Goal: Task Accomplishment & Management: Manage account settings

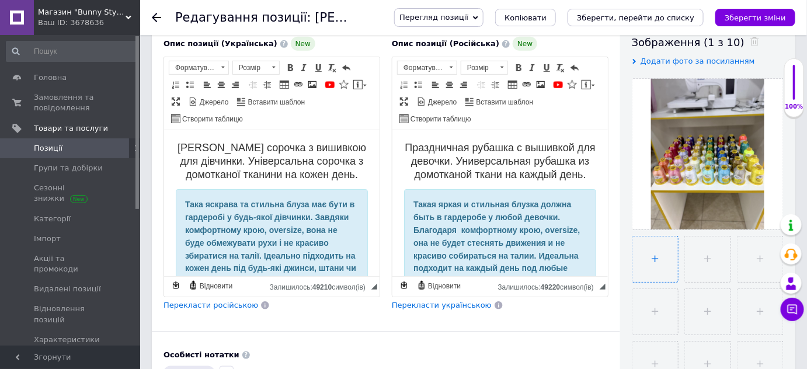
click at [654, 262] on input "file" at bounding box center [656, 260] width 46 height 46
checkbox input "true"
type input "C:\fakepath\изображение_viber_2025-10-12_[PHONE_NUMBER].jpg"
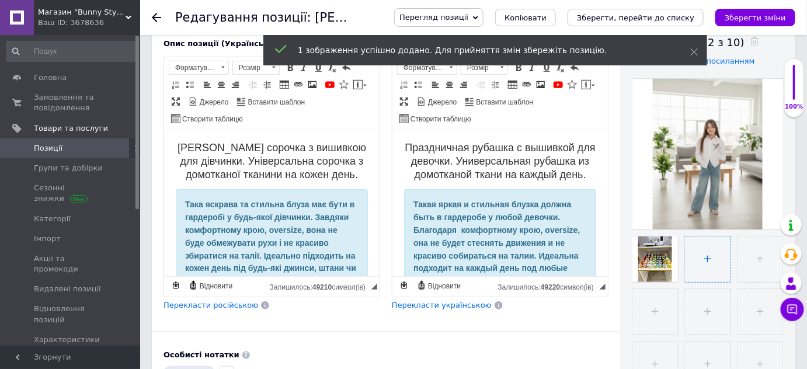
click at [693, 269] on input "file" at bounding box center [708, 260] width 46 height 46
checkbox input "true"
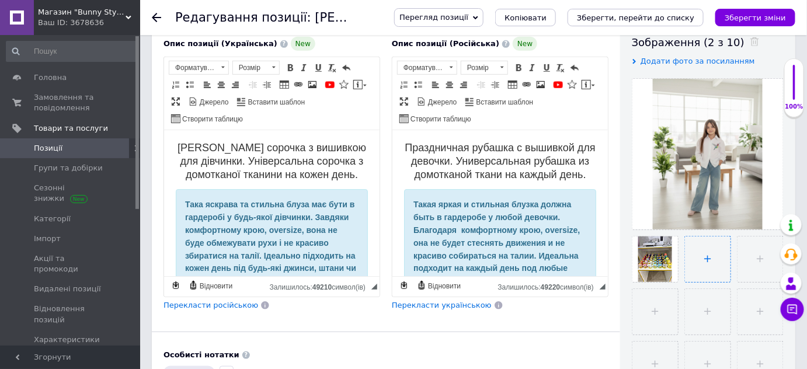
type input "C:\fakepath\изображение_viber_2025-10-12_[PHONE_NUMBER].jpg"
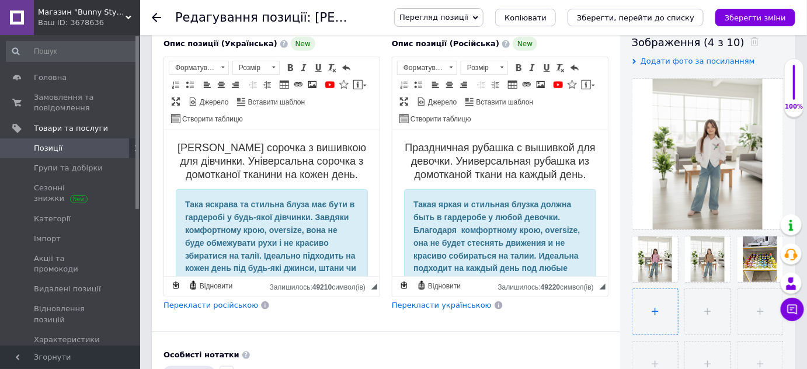
click at [660, 305] on input "file" at bounding box center [656, 312] width 46 height 46
checkbox input "true"
type input "C:\fakepath\vyshivalnyj-dizayn-[PERSON_NAME]-503.jpg"
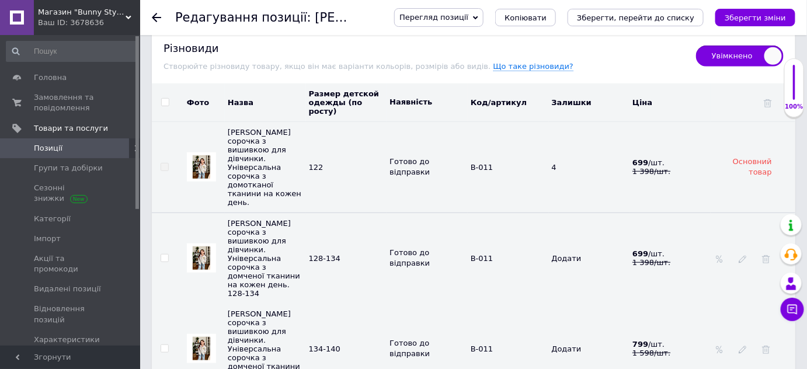
scroll to position [1699, 0]
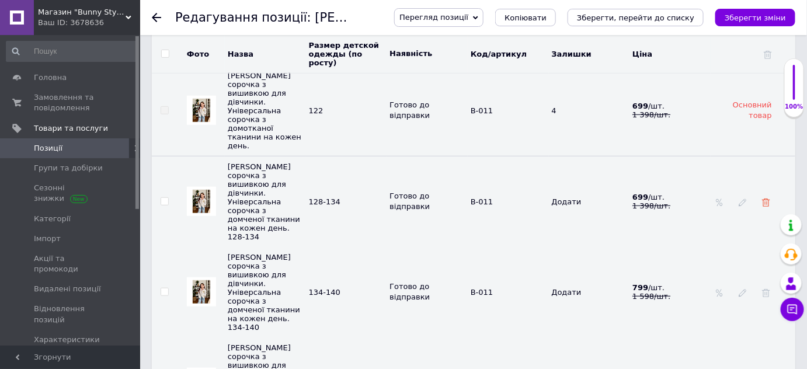
click at [766, 199] on use at bounding box center [766, 203] width 8 height 8
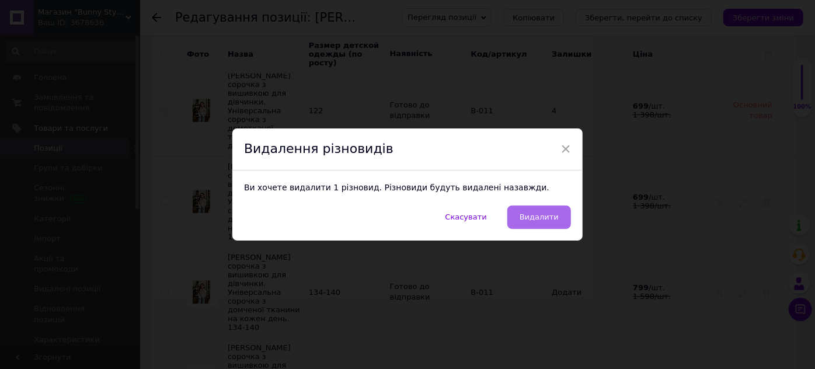
click at [540, 213] on span "Видалити" at bounding box center [539, 217] width 39 height 9
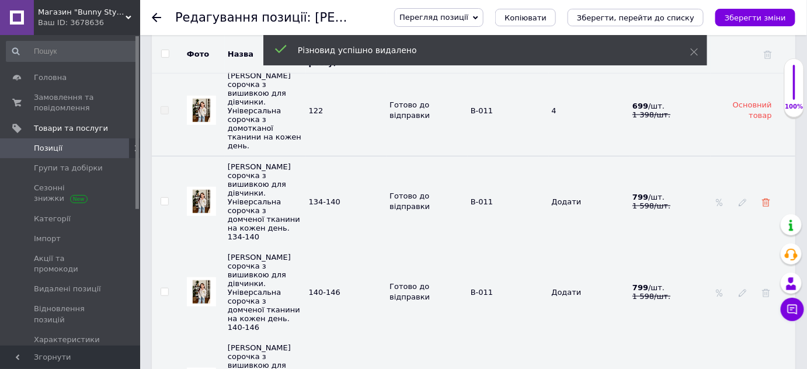
click at [766, 199] on icon at bounding box center [766, 203] width 8 height 8
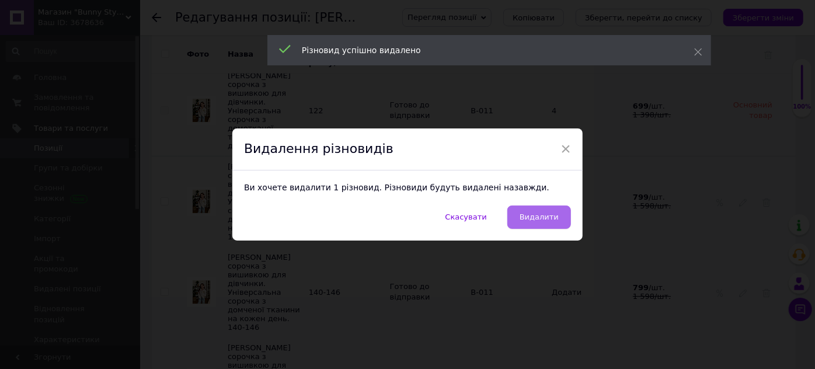
click at [558, 214] on button "Видалити" at bounding box center [540, 217] width 64 height 23
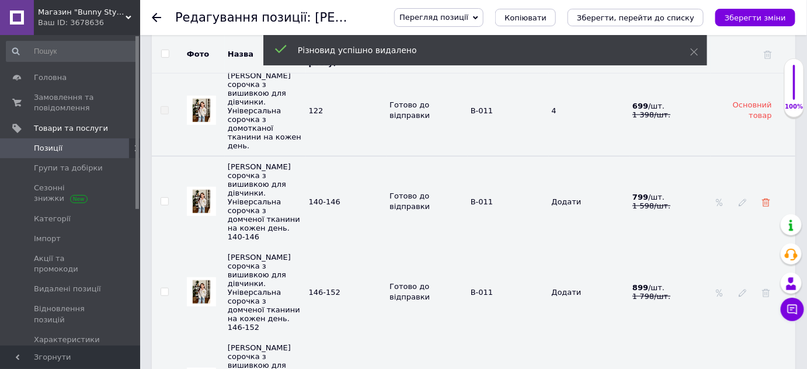
click at [767, 199] on icon at bounding box center [766, 203] width 8 height 8
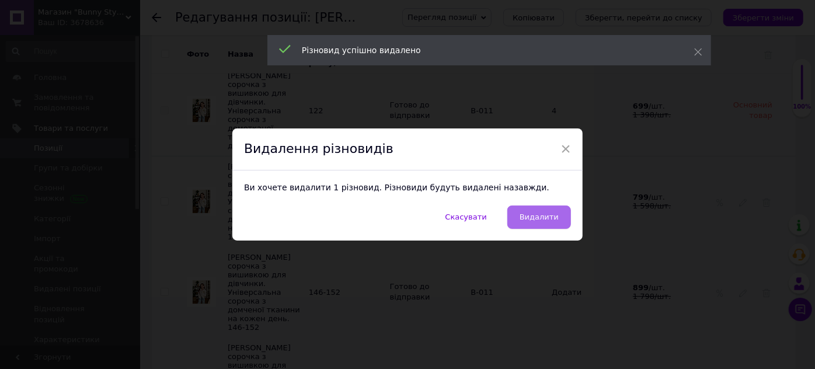
click at [544, 222] on button "Видалити" at bounding box center [540, 217] width 64 height 23
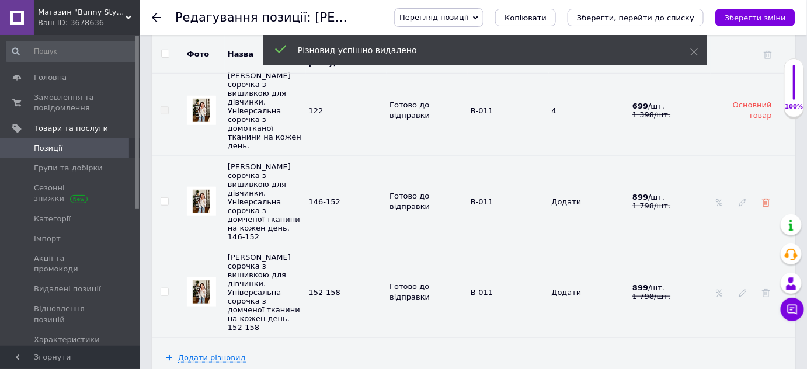
click at [763, 199] on use at bounding box center [766, 203] width 8 height 8
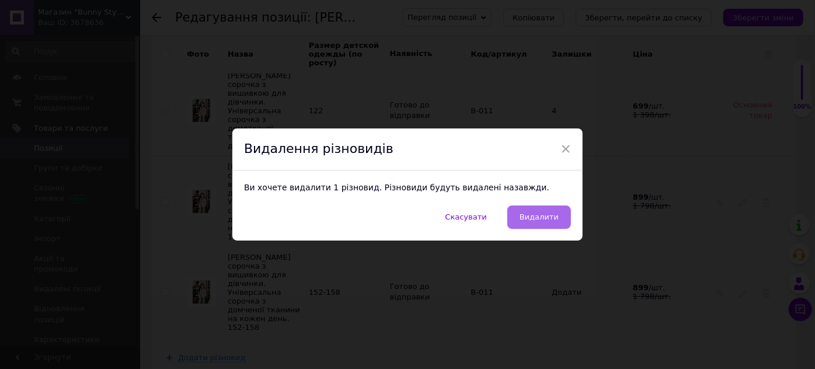
click at [547, 221] on span "Видалити" at bounding box center [539, 217] width 39 height 9
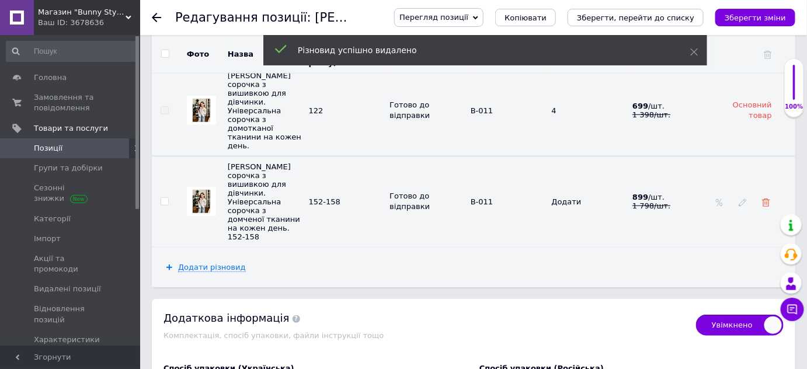
click at [765, 199] on icon at bounding box center [766, 203] width 8 height 8
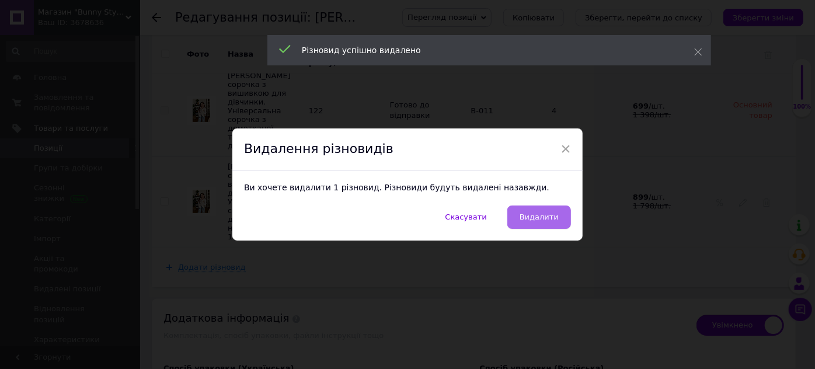
click at [545, 216] on span "Видалити" at bounding box center [539, 217] width 39 height 9
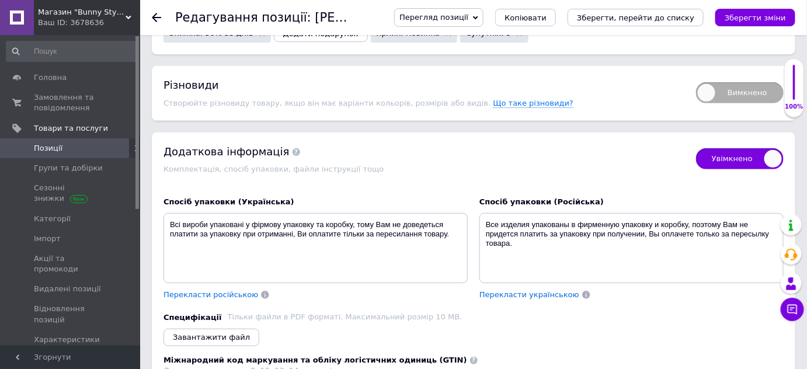
scroll to position [1570, 0]
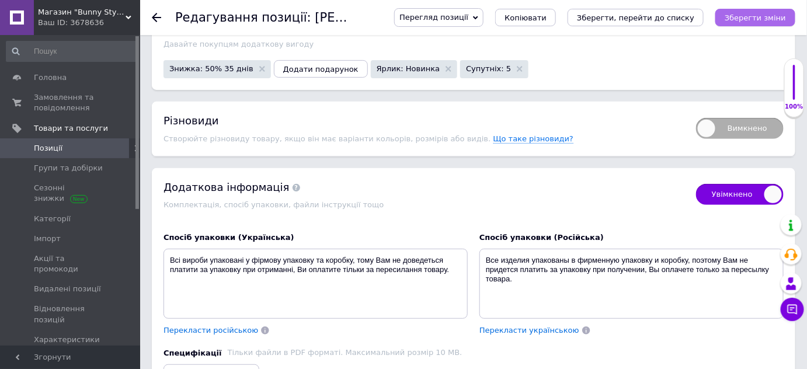
click at [765, 16] on icon "Зберегти зміни" at bounding box center [755, 17] width 61 height 9
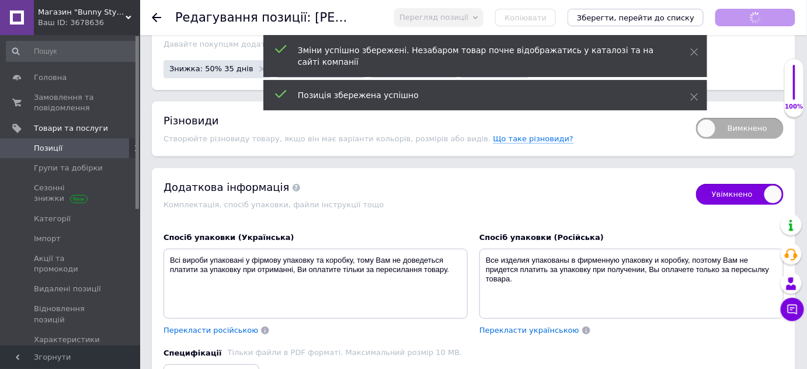
checkbox input "true"
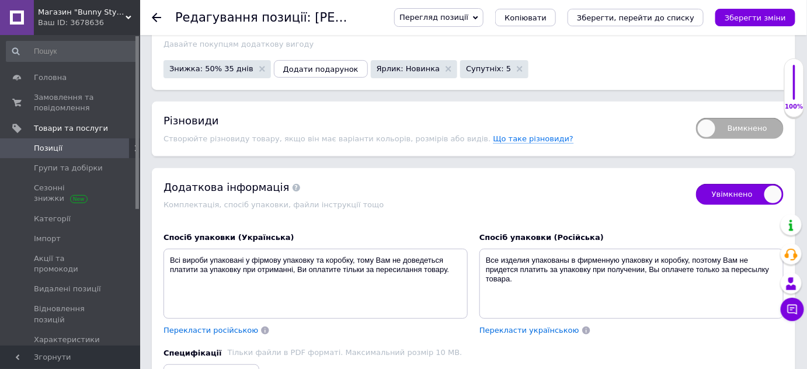
click at [750, 118] on span "Вимкнено" at bounding box center [740, 128] width 88 height 21
click at [696, 114] on input "Вимкнено" at bounding box center [693, 114] width 8 height 8
checkbox input "true"
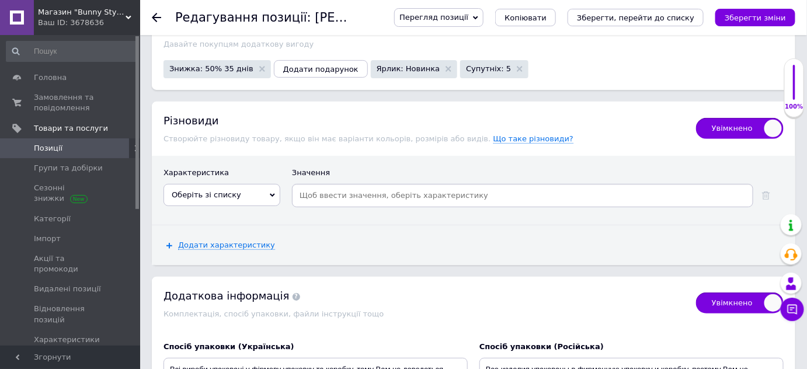
click at [210, 190] on span "Оберіть зі списку" at bounding box center [207, 194] width 70 height 9
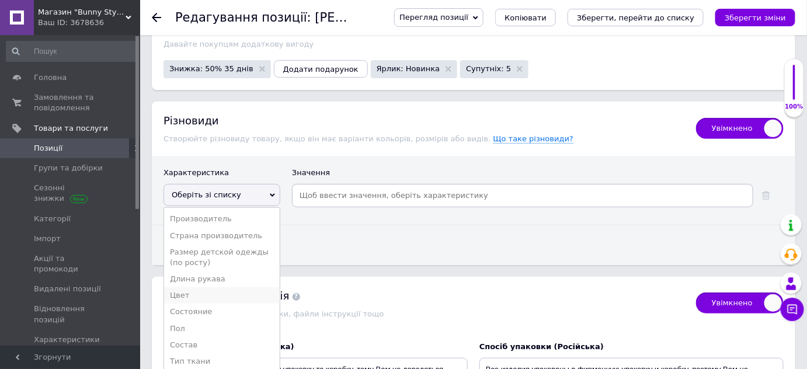
click at [192, 287] on li "Цвет" at bounding box center [222, 295] width 116 height 16
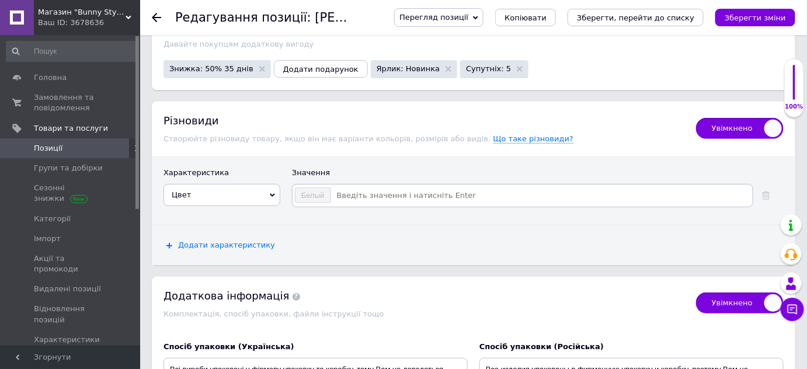
click at [202, 241] on span "Додати характеристику" at bounding box center [226, 245] width 97 height 9
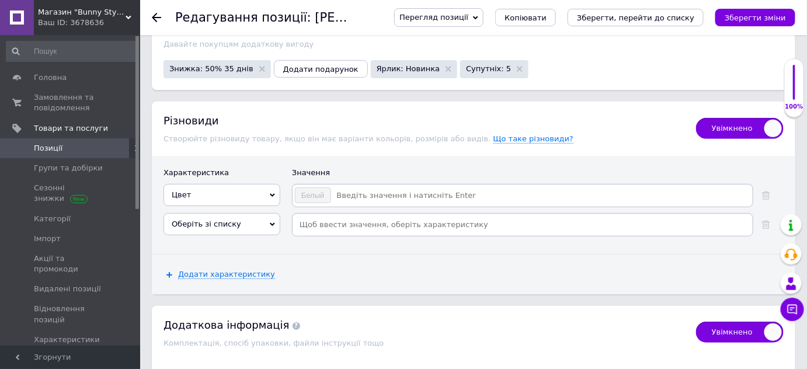
click at [202, 213] on span "Оберіть зі списку" at bounding box center [222, 224] width 117 height 22
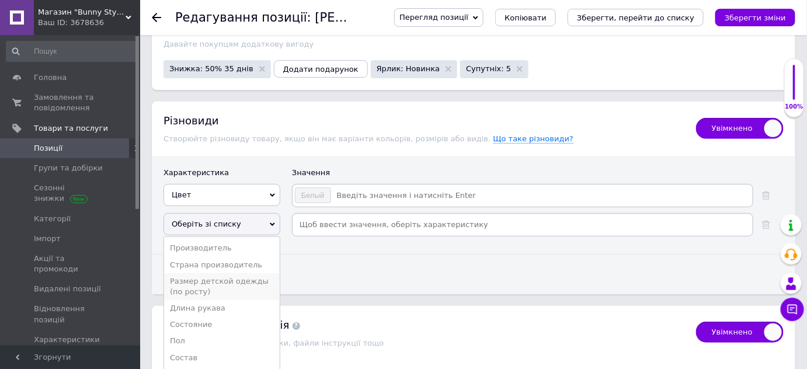
click at [194, 273] on li "Размер детской одежды (по росту)" at bounding box center [222, 286] width 116 height 27
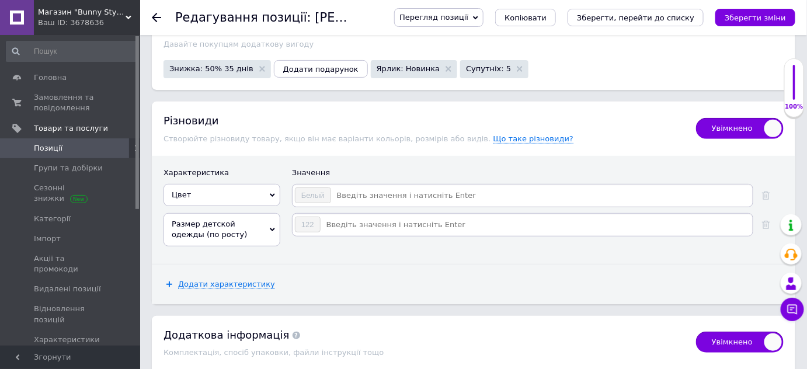
click at [365, 187] on input at bounding box center [541, 196] width 419 height 18
checkbox input "true"
type input "О"
type input "Роз"
click at [325, 209] on li "Розовый" at bounding box center [523, 217] width 460 height 16
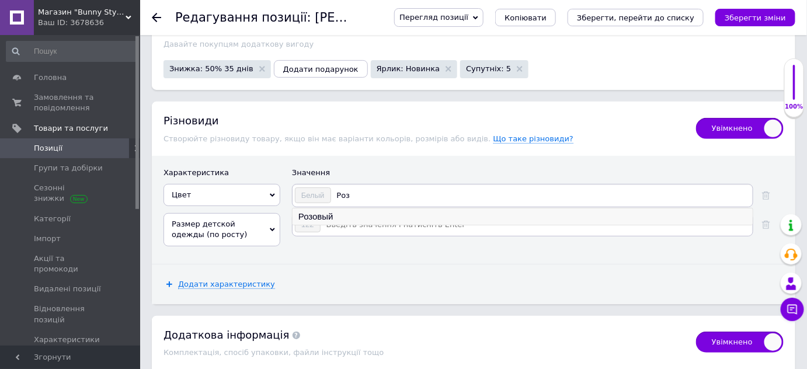
checkbox input "true"
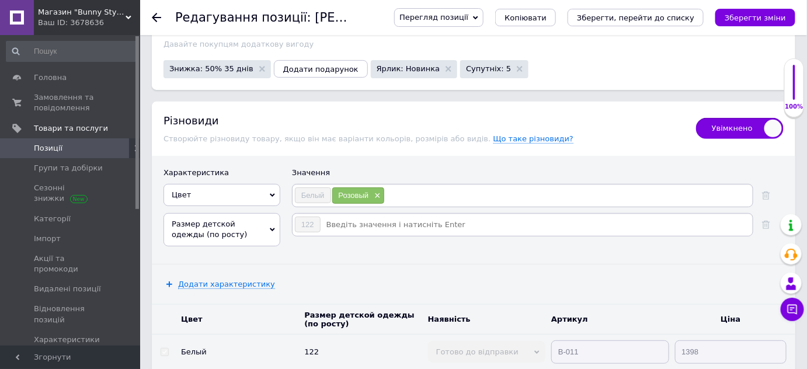
click at [402, 187] on input at bounding box center [568, 196] width 366 height 18
checkbox input "true"
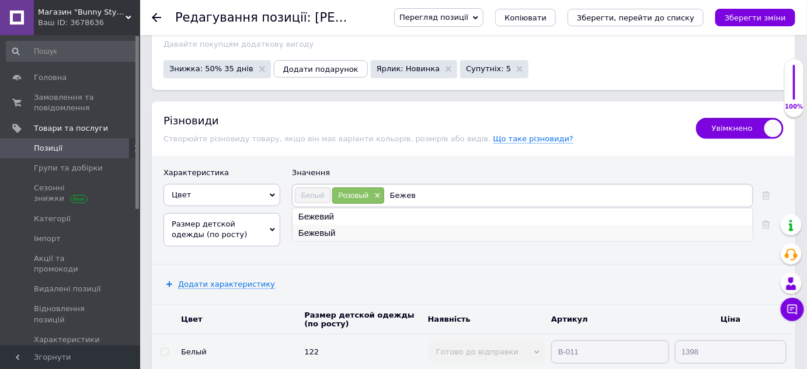
type input "Бежев"
click at [309, 225] on li "Бежевый" at bounding box center [523, 233] width 460 height 16
checkbox input "true"
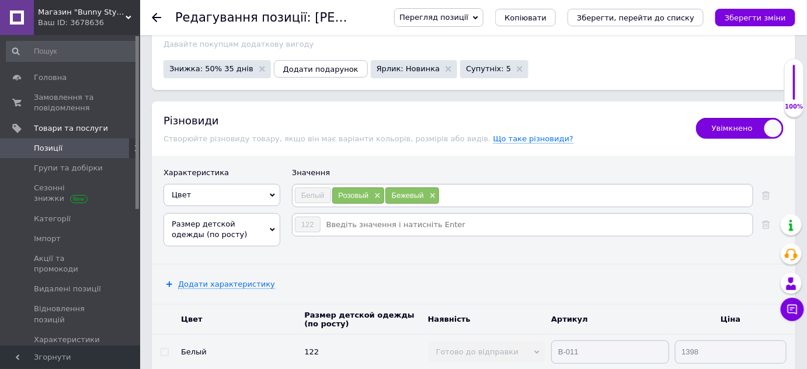
click at [337, 216] on input at bounding box center [536, 225] width 430 height 18
checkbox input "true"
type input "128-134"
checkbox input "true"
type input "134-140"
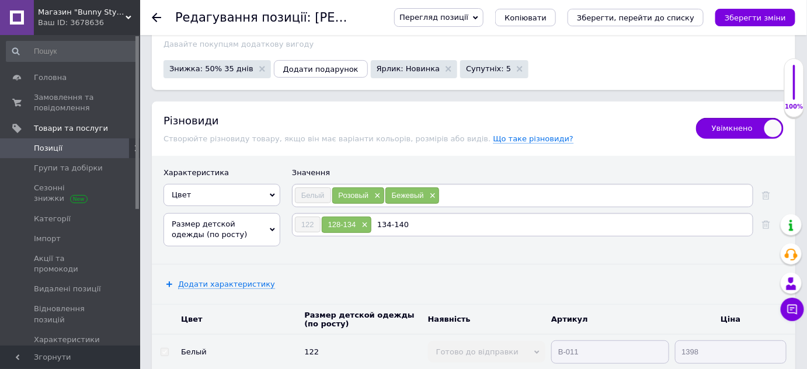
checkbox input "true"
type input "140-146"
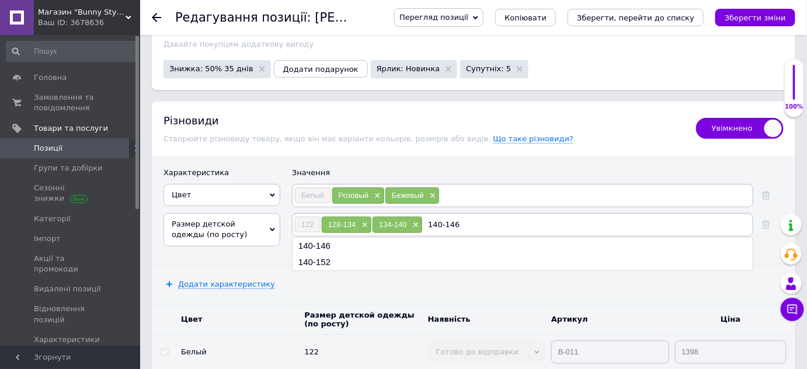
checkbox input "true"
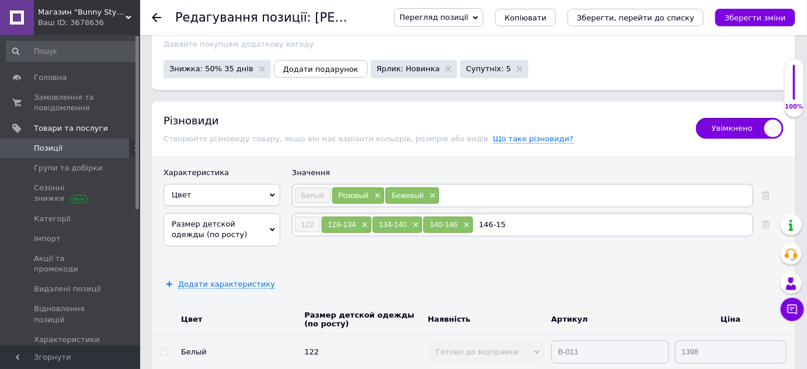
type input "146-152"
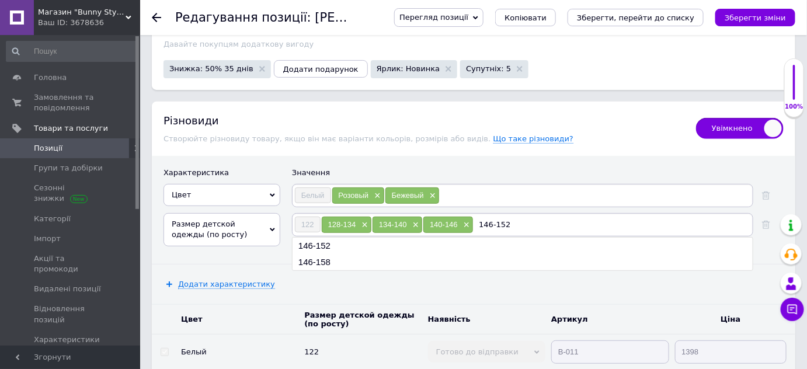
checkbox input "true"
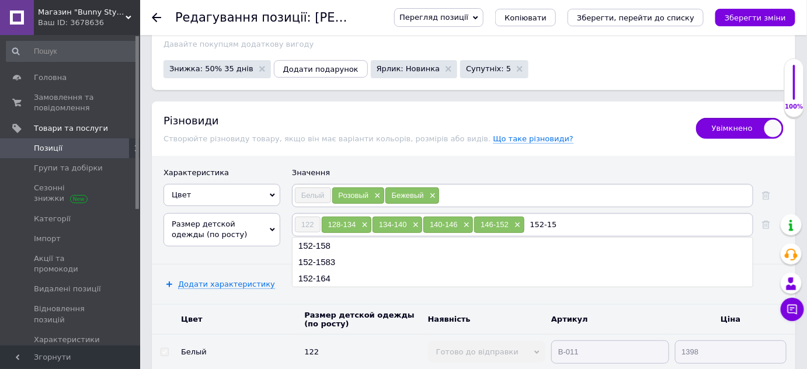
type input "152-158"
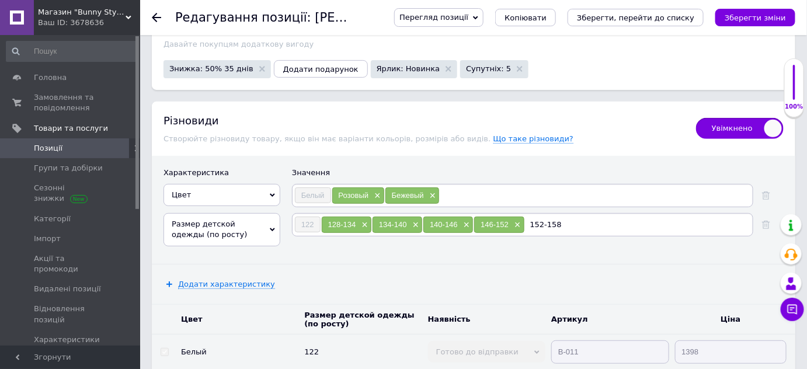
checkbox input "true"
click at [374, 265] on div "Додати характеристику" at bounding box center [474, 285] width 644 height 40
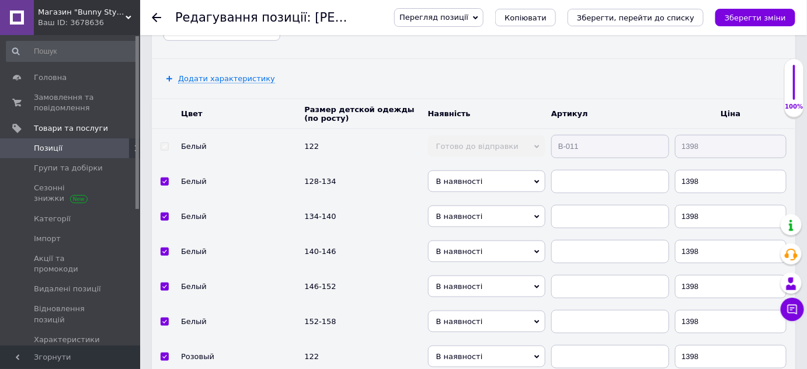
scroll to position [1797, 0]
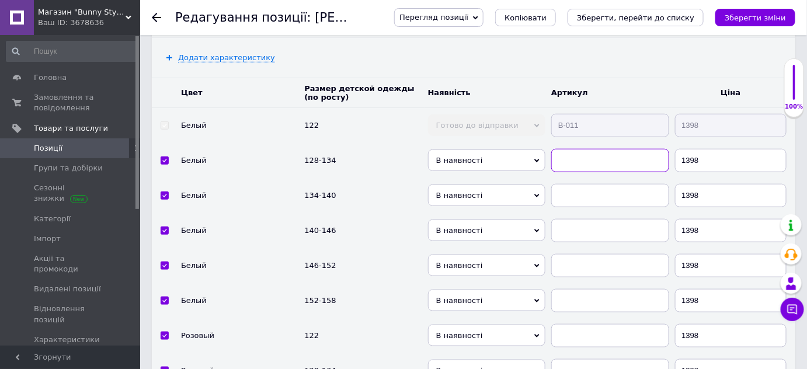
paste input "В-011"
checkbox input "true"
type input "В-011"
click at [569, 149] on input "В-011" at bounding box center [609, 160] width 117 height 23
checkbox input "true"
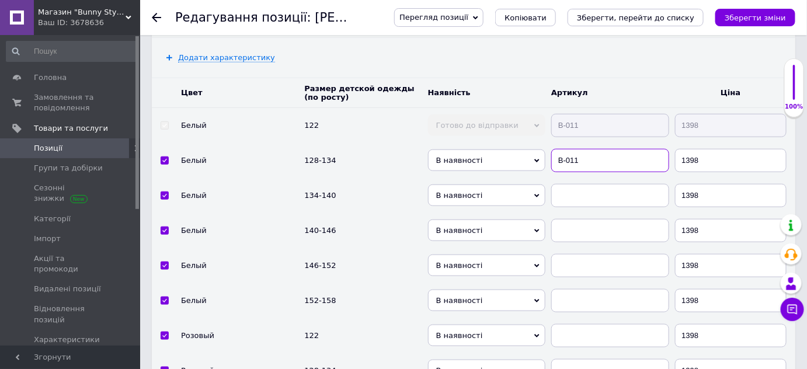
type input "В-011"
paste input "В-011"
checkbox input "true"
type input "В-011"
click at [569, 184] on input "В-011" at bounding box center [609, 195] width 117 height 23
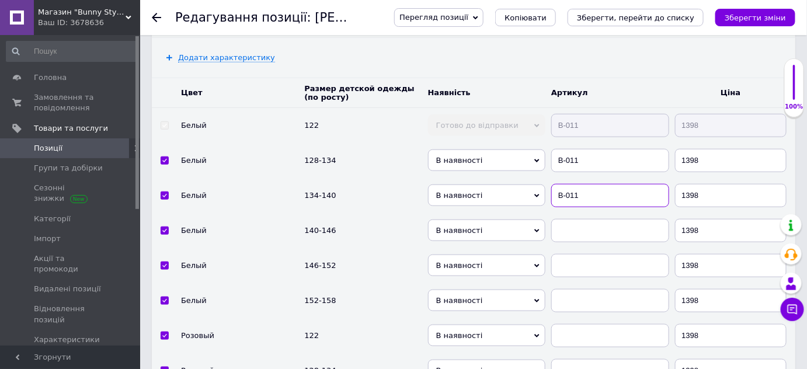
checkbox input "true"
type input "В-011"
paste input "В-011"
checkbox input "true"
type input "В-011"
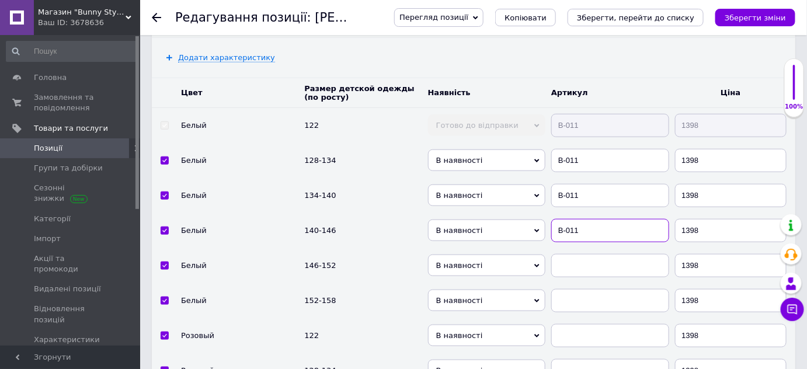
click at [573, 219] on input "В-011" at bounding box center [609, 230] width 117 height 23
checkbox input "true"
type input "В-011"
paste input "В-011"
checkbox input "true"
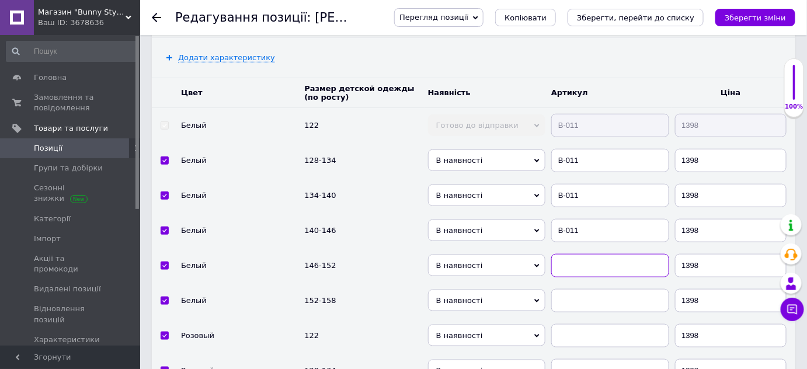
type input "В-011"
click at [565, 254] on input "В-011" at bounding box center [609, 265] width 117 height 23
checkbox input "true"
type input "В-011"
click at [576, 289] on input "text" at bounding box center [609, 300] width 117 height 23
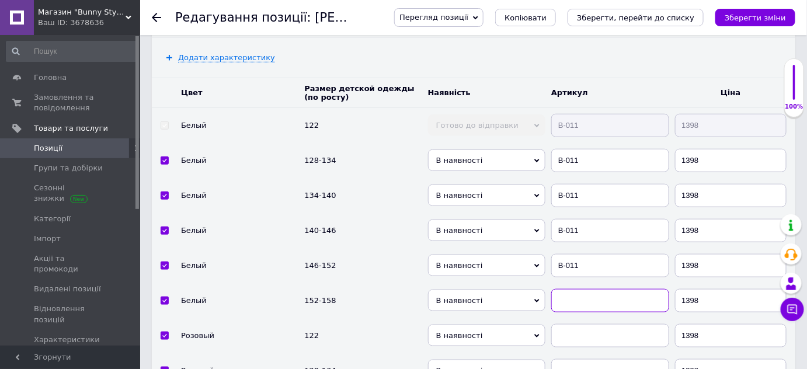
paste input "В-011"
checkbox input "true"
type input "В-011"
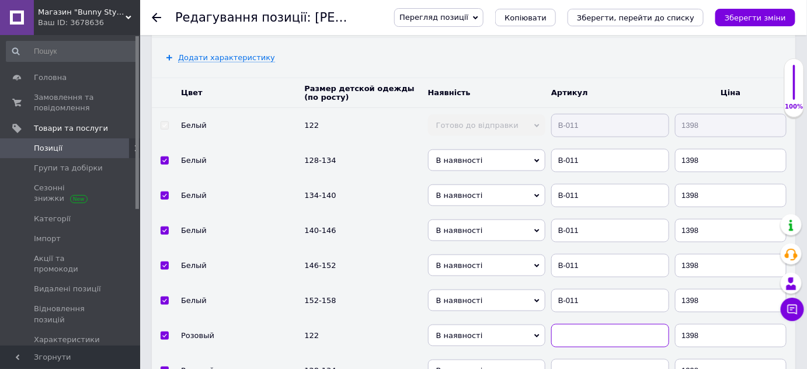
paste input "В-011"
checkbox input "true"
type input "В-011"
click at [576, 324] on input "В-011" at bounding box center [609, 335] width 117 height 23
checkbox input "true"
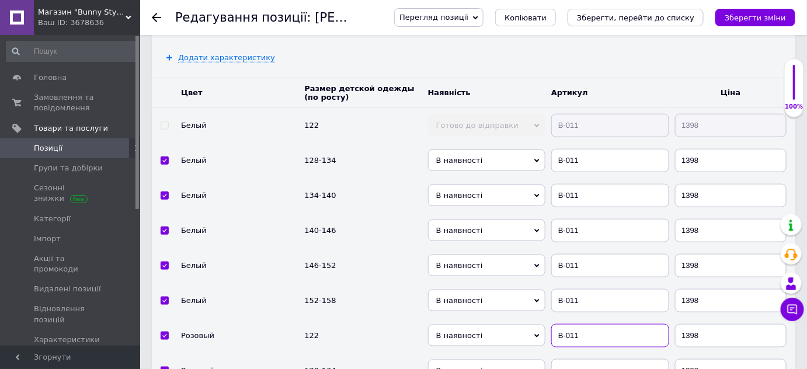
type input "В-011"
paste input "В-011"
checkbox input "true"
type input "В-011"
click at [576, 359] on input "В-011" at bounding box center [609, 370] width 117 height 23
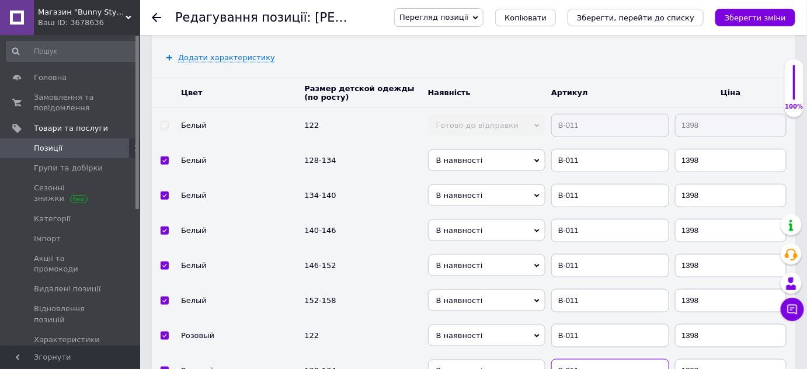
checkbox input "true"
type input "В-011"
click at [690, 184] on input "1398" at bounding box center [731, 195] width 112 height 23
checkbox input "true"
type input "198"
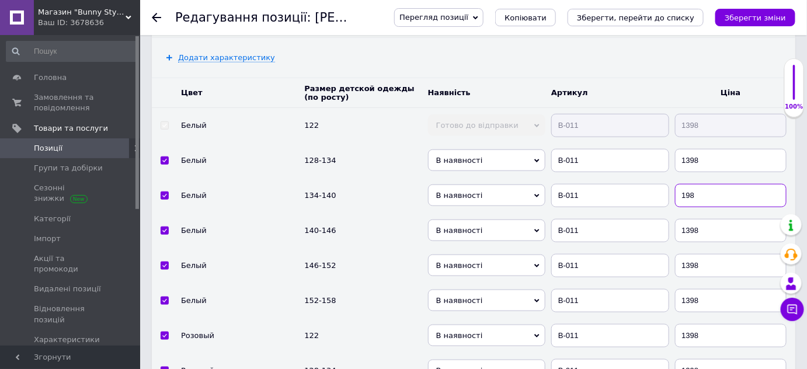
checkbox input "true"
type input "1598"
click at [693, 219] on input "1398" at bounding box center [731, 230] width 112 height 23
click at [687, 219] on input "1398" at bounding box center [731, 230] width 112 height 23
click at [692, 219] on input "1398" at bounding box center [731, 230] width 112 height 23
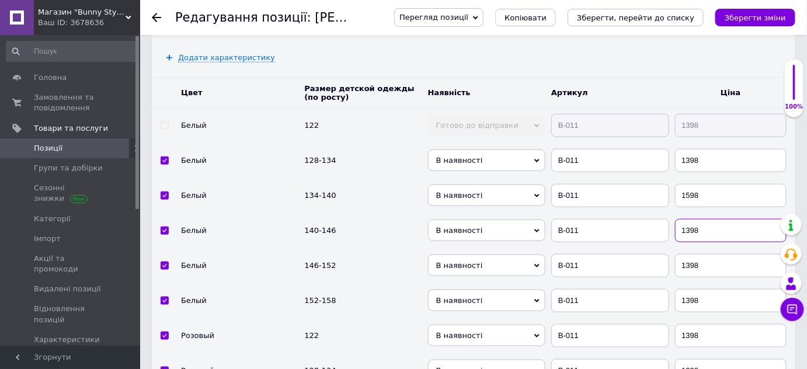
checkbox input "true"
type input "198"
checkbox input "true"
type input "1598"
click at [689, 254] on input "1398" at bounding box center [731, 265] width 112 height 23
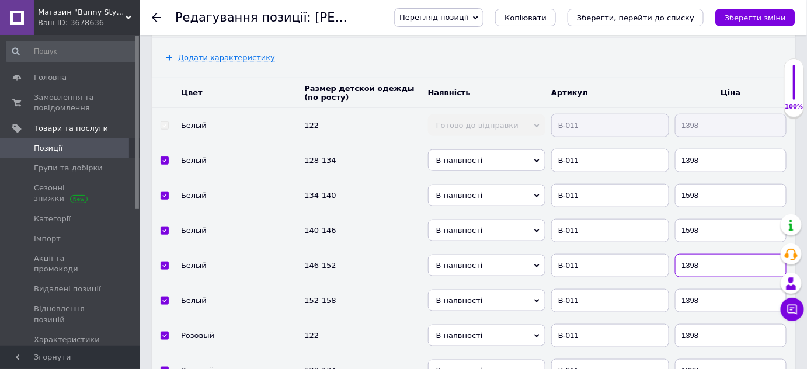
checkbox input "true"
type input "198"
checkbox input "true"
type input "1798"
click at [690, 289] on input "1398" at bounding box center [731, 300] width 112 height 23
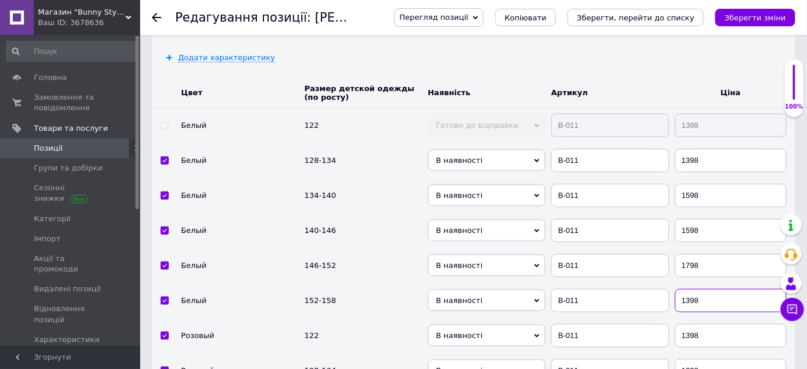
checkbox input "true"
type input "198"
checkbox input "true"
type input "1798"
click at [480, 150] on span "В наявності" at bounding box center [486, 161] width 117 height 22
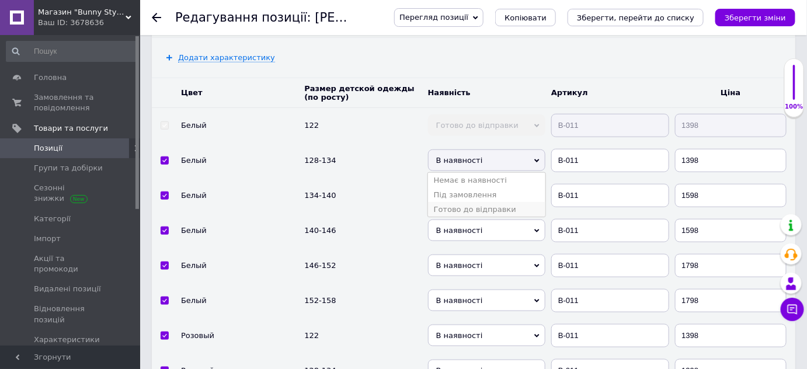
click at [478, 202] on li "Готово до відправки" at bounding box center [486, 209] width 117 height 15
click at [466, 185] on span "В наявності" at bounding box center [486, 196] width 117 height 22
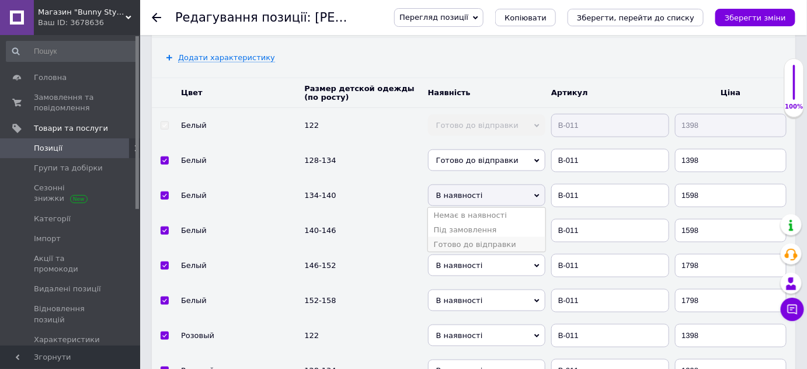
click at [460, 237] on li "Готово до відправки" at bounding box center [486, 244] width 117 height 15
click at [452, 220] on span "В наявності" at bounding box center [486, 231] width 117 height 22
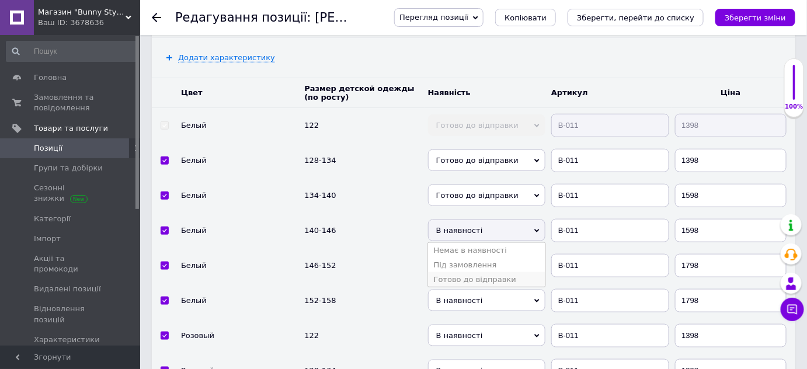
click at [456, 272] on li "Готово до відправки" at bounding box center [486, 279] width 117 height 15
click at [456, 255] on span "В наявності" at bounding box center [486, 266] width 117 height 22
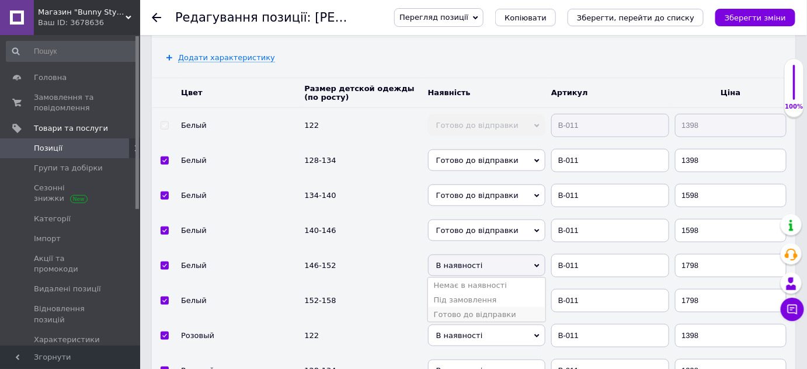
click at [456, 307] on li "Готово до відправки" at bounding box center [486, 314] width 117 height 15
click at [454, 290] on span "В наявності" at bounding box center [486, 301] width 117 height 22
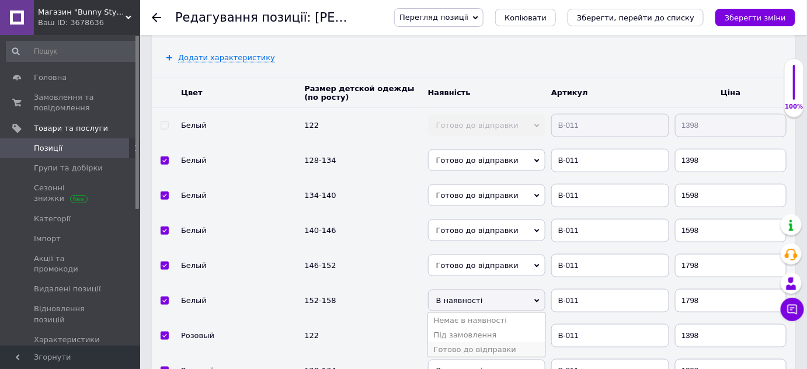
click at [462, 342] on li "Готово до відправки" at bounding box center [486, 349] width 117 height 15
click at [463, 325] on span "В наявності" at bounding box center [486, 336] width 117 height 22
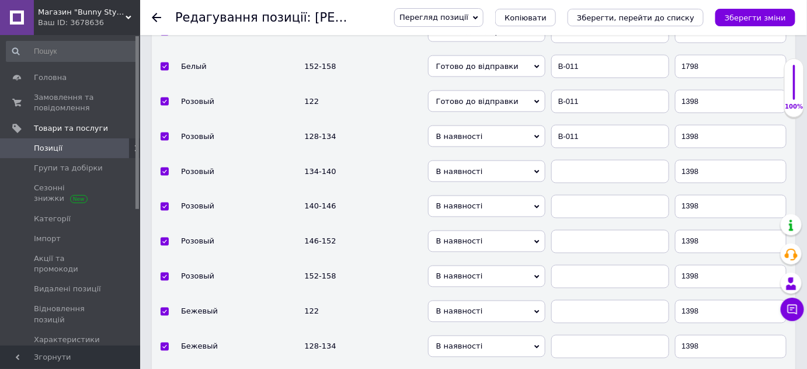
scroll to position [2052, 0]
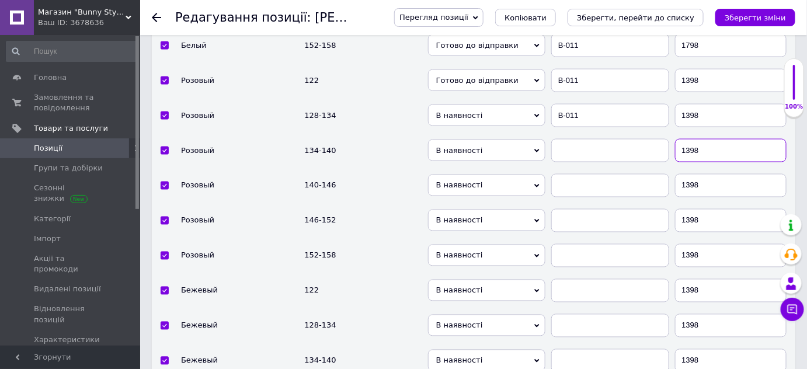
click at [692, 139] on input "1398" at bounding box center [731, 150] width 112 height 23
checkbox input "true"
type input "198"
checkbox input "true"
type input "1598"
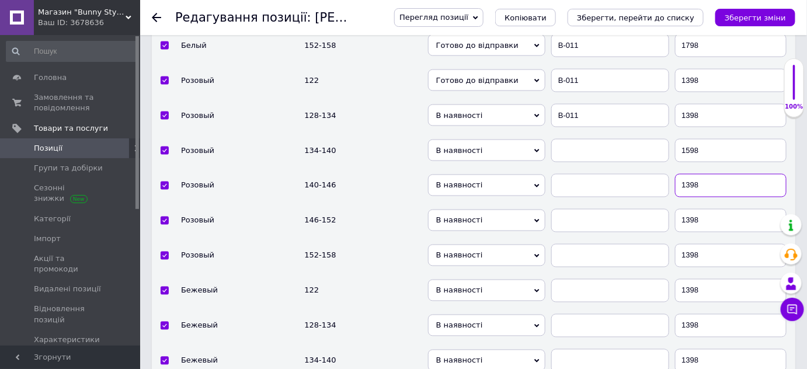
click at [692, 174] on input "1398" at bounding box center [731, 185] width 112 height 23
checkbox input "true"
type input "198"
checkbox input "true"
type input "1598"
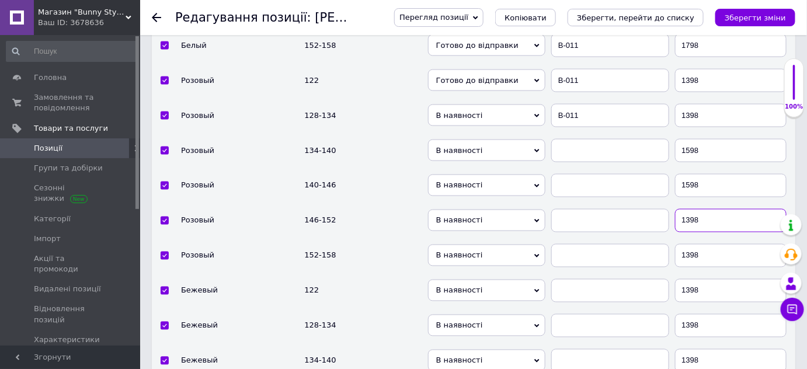
click at [692, 209] on input "1398" at bounding box center [731, 220] width 112 height 23
checkbox input "true"
type input "198"
checkbox input "true"
type input "1798"
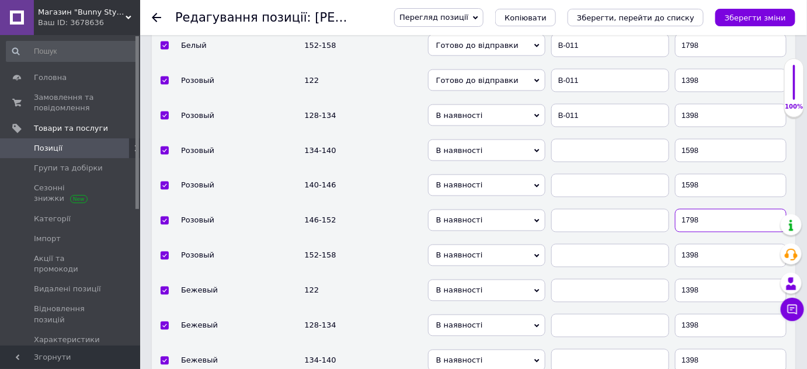
checkbox input "true"
type input "198"
checkbox input "true"
type input "1798"
click at [570, 104] on input "В-011" at bounding box center [609, 115] width 117 height 23
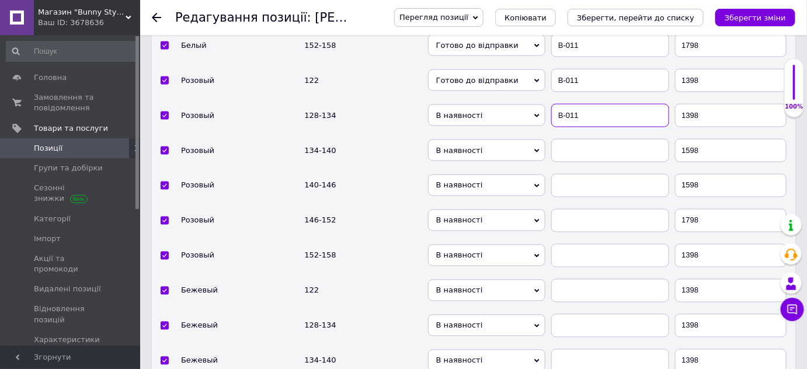
click at [570, 104] on input "В-011" at bounding box center [609, 115] width 117 height 23
checkbox input "true"
type input "м"
click at [578, 139] on input "м" at bounding box center [609, 150] width 117 height 23
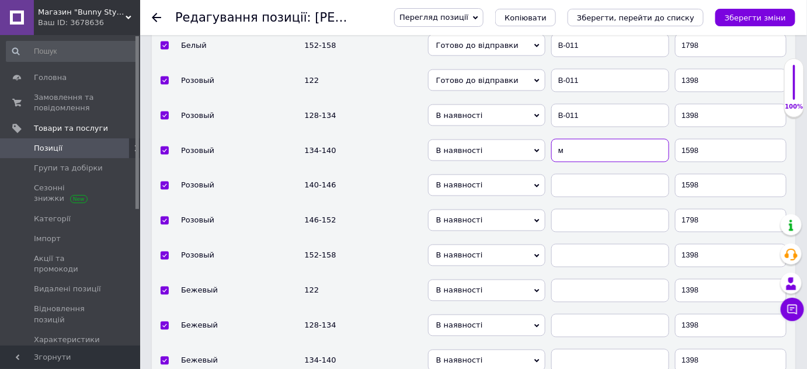
paste input "В-011"
checkbox input "true"
type input "мВ-011"
click at [567, 139] on input "мВ-011" at bounding box center [609, 150] width 117 height 23
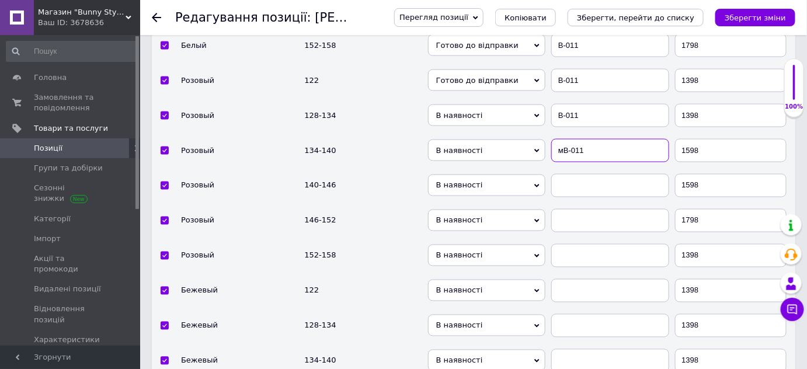
click at [567, 139] on input "мВ-011" at bounding box center [609, 150] width 117 height 23
paste input "text"
checkbox input "true"
type input "В-011"
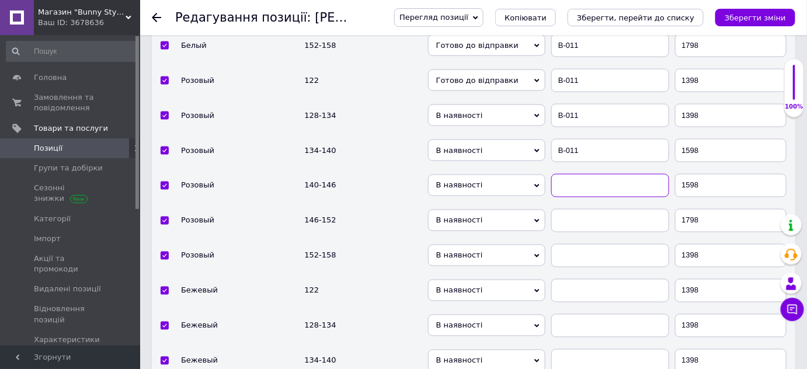
paste input "В-011"
click at [570, 174] on input "text" at bounding box center [609, 185] width 117 height 23
checkbox input "true"
type input "В-011"
paste input "В-011"
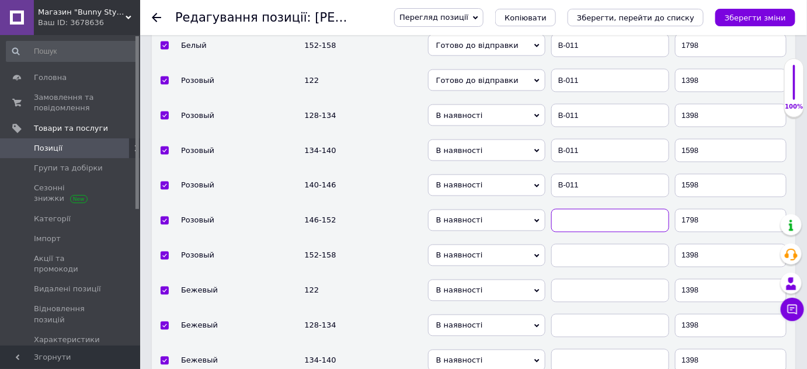
checkbox input "true"
type input "В-011"
click at [576, 209] on input "В-011" at bounding box center [609, 220] width 117 height 23
checkbox input "true"
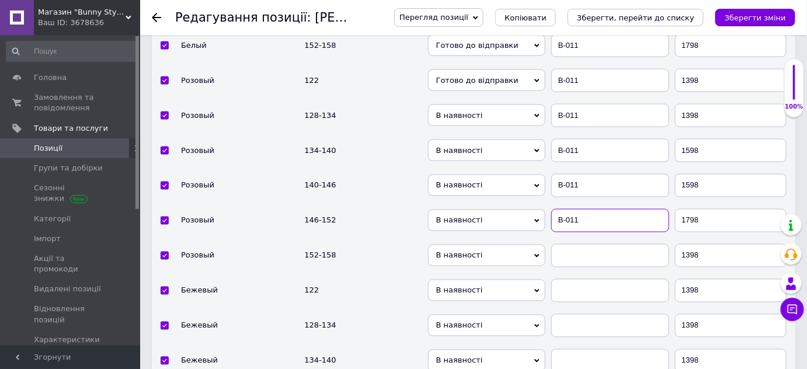
type input "В-011"
click at [571, 244] on input "text" at bounding box center [609, 255] width 117 height 23
paste input "В-011"
checkbox input "true"
type input "В-011"
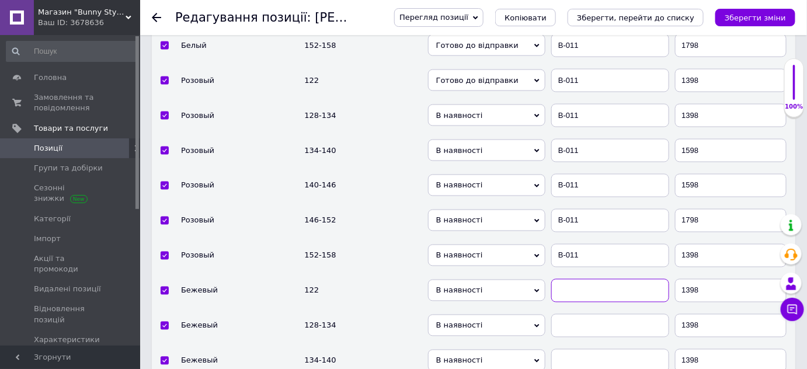
click at [572, 279] on input "text" at bounding box center [609, 290] width 117 height 23
paste input "В-011"
checkbox input "true"
type input "В-011"
paste input "В-011"
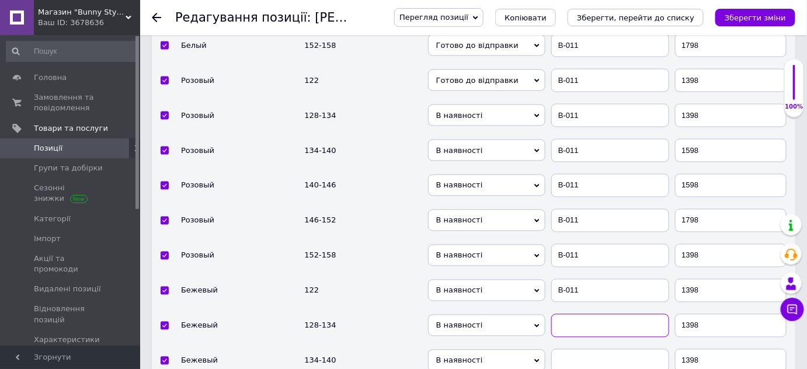
checkbox input "true"
type input "В-011"
click at [568, 314] on input "В-011" at bounding box center [609, 325] width 117 height 23
checkbox input "true"
type input "В-011"
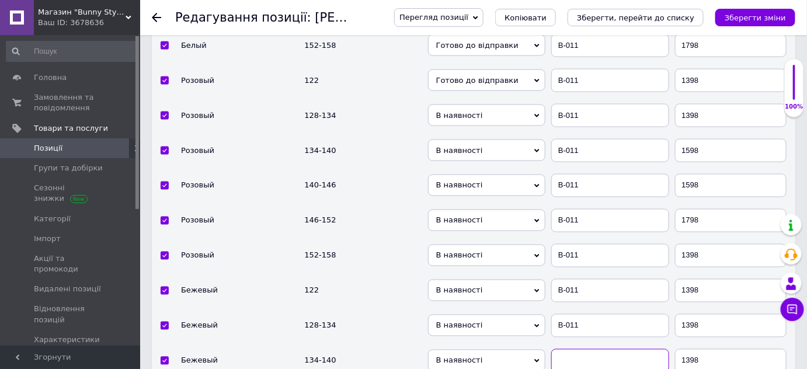
paste input "В-011"
click at [565, 349] on input "text" at bounding box center [609, 360] width 117 height 23
checkbox input "true"
type input "В-011"
click at [501, 315] on span "В наявності" at bounding box center [486, 326] width 117 height 22
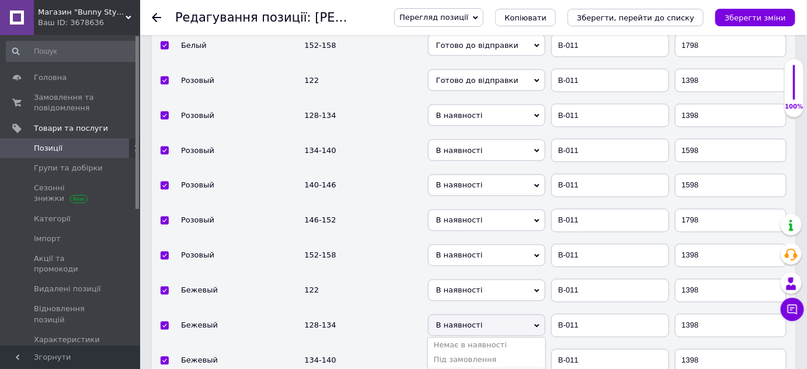
click at [481, 367] on li "Готово до відправки" at bounding box center [486, 374] width 117 height 15
click at [457, 280] on span "В наявності" at bounding box center [486, 291] width 117 height 22
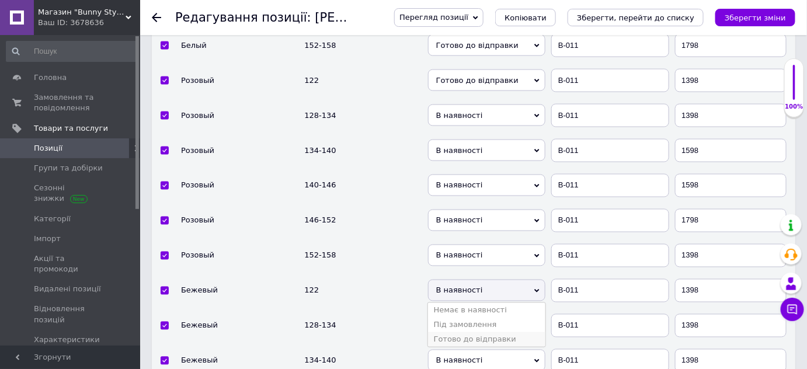
click at [460, 332] on li "Готово до відправки" at bounding box center [486, 339] width 117 height 15
click at [446, 245] on span "В наявності" at bounding box center [486, 256] width 117 height 22
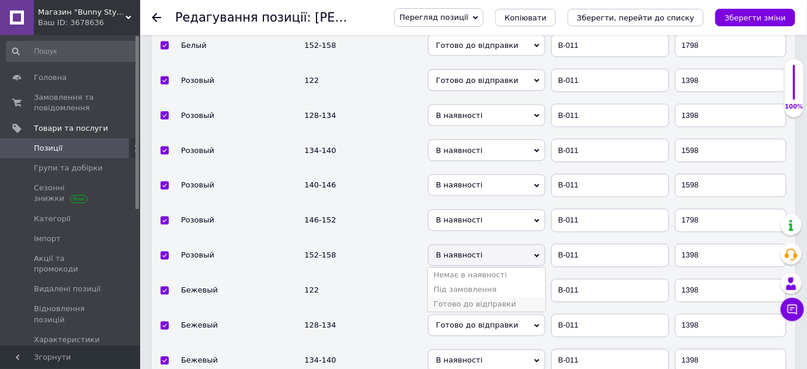
click at [454, 297] on li "Готово до відправки" at bounding box center [486, 304] width 117 height 15
click at [456, 210] on span "В наявності" at bounding box center [486, 221] width 117 height 22
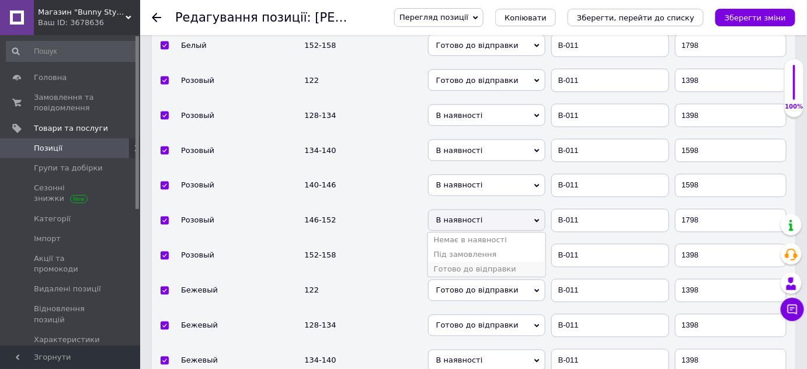
click at [457, 262] on li "Готово до відправки" at bounding box center [486, 269] width 117 height 15
click at [456, 175] on span "В наявності" at bounding box center [486, 186] width 117 height 22
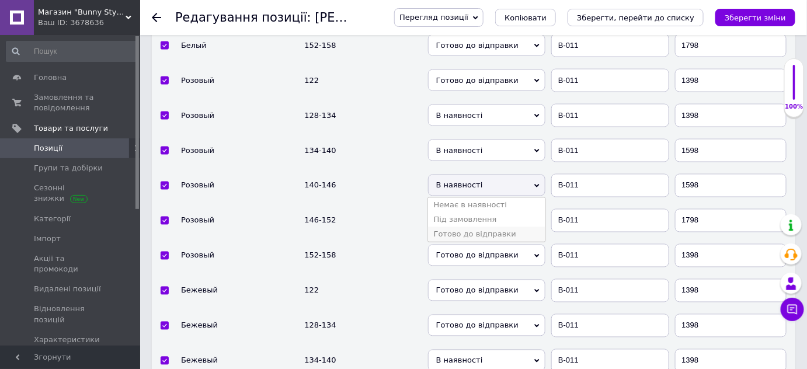
click at [458, 227] on li "Готово до відправки" at bounding box center [486, 234] width 117 height 15
click at [457, 140] on span "В наявності" at bounding box center [486, 151] width 117 height 22
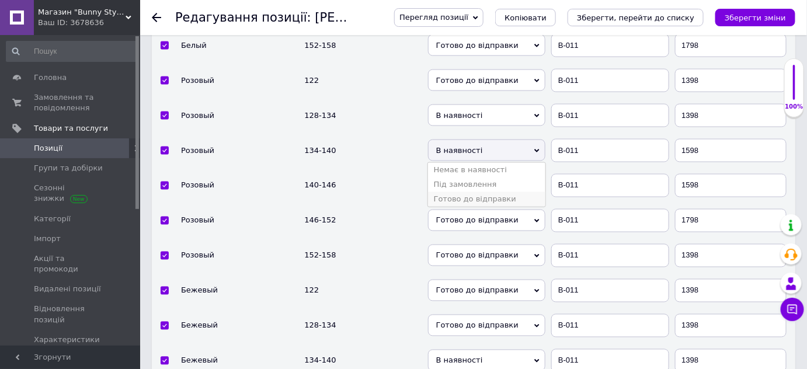
click at [459, 192] on li "Готово до відправки" at bounding box center [486, 199] width 117 height 15
click at [463, 105] on span "В наявності" at bounding box center [486, 116] width 117 height 22
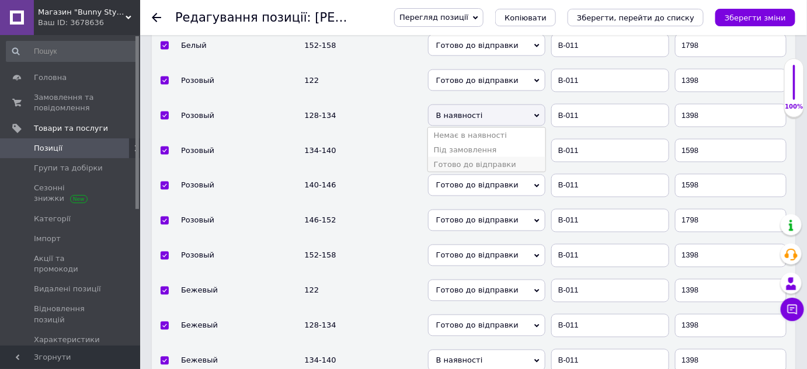
click at [467, 157] on li "Готово до відправки" at bounding box center [486, 164] width 117 height 15
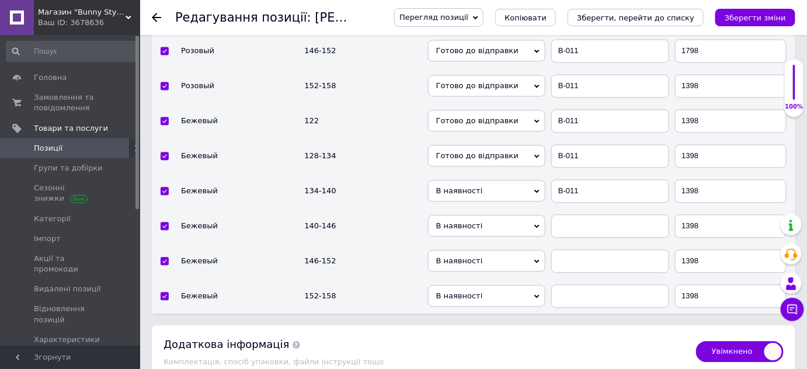
scroll to position [2243, 0]
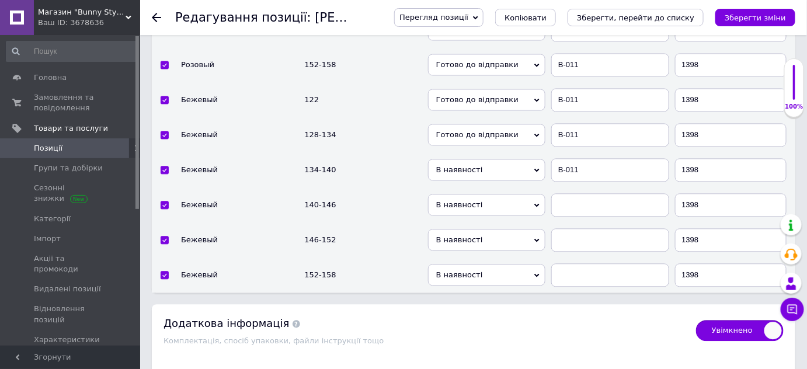
click at [460, 159] on span "В наявності" at bounding box center [486, 170] width 117 height 22
click at [469, 211] on li "Готово до відправки" at bounding box center [486, 218] width 117 height 15
click at [466, 194] on span "В наявності" at bounding box center [486, 205] width 117 height 22
click at [464, 246] on li "Готово до відправки" at bounding box center [486, 253] width 117 height 15
click at [464, 229] on span "В наявності" at bounding box center [486, 240] width 117 height 22
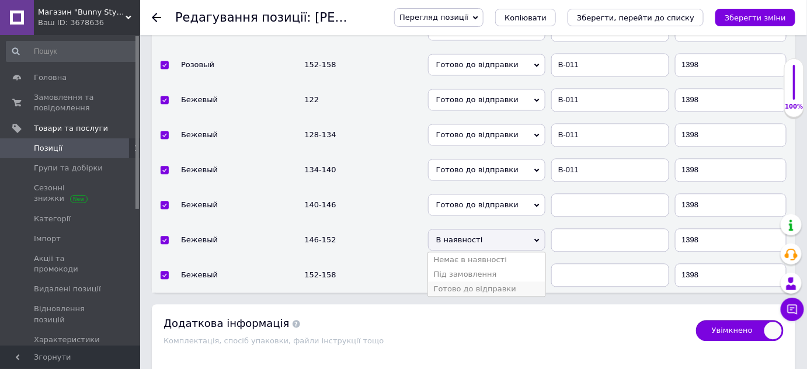
click at [461, 282] on li "Готово до відправки" at bounding box center [486, 289] width 117 height 15
click at [461, 264] on span "В наявності" at bounding box center [486, 275] width 117 height 22
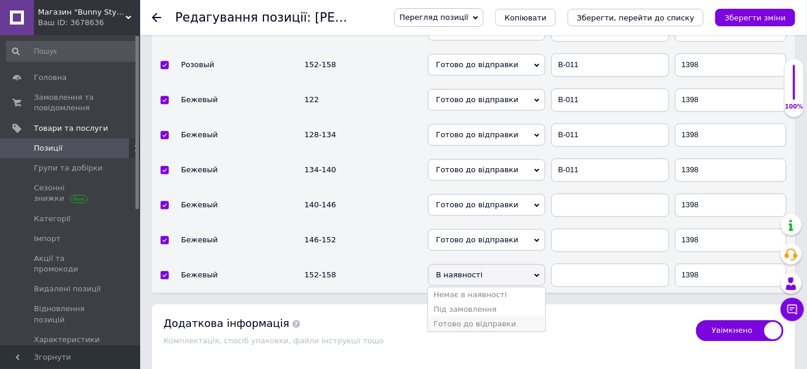
click at [466, 317] on li "Готово до відправки" at bounding box center [486, 324] width 117 height 15
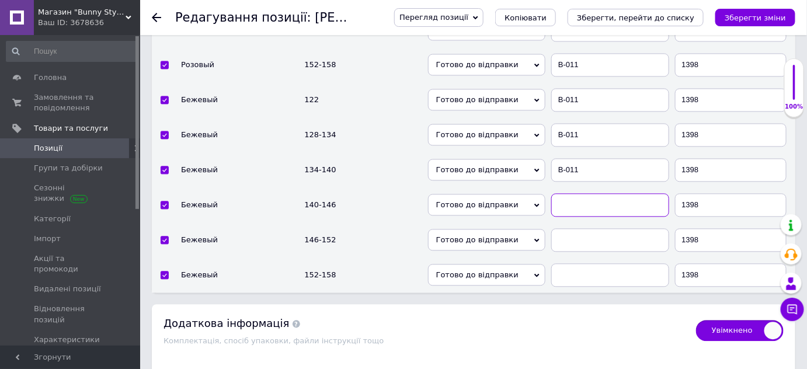
click at [564, 193] on input "text" at bounding box center [609, 204] width 117 height 23
paste input "В-011"
checkbox input "true"
type input "В-011"
click at [573, 228] on input "text" at bounding box center [609, 239] width 117 height 23
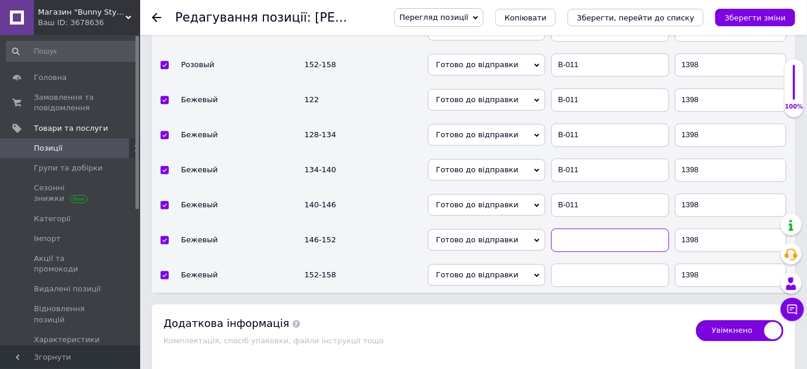
paste input "В-011"
checkbox input "true"
type input "В-011"
click at [576, 263] on input "text" at bounding box center [609, 274] width 117 height 23
paste input "В-011"
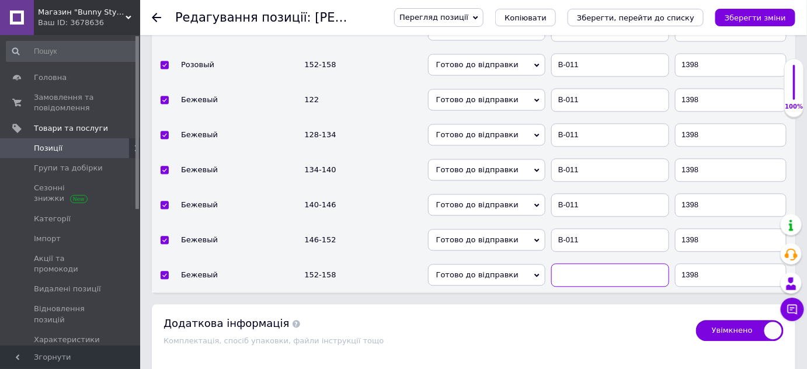
checkbox input "true"
type input "В-011"
click at [692, 263] on input "1398" at bounding box center [731, 274] width 112 height 23
checkbox input "true"
type input "198"
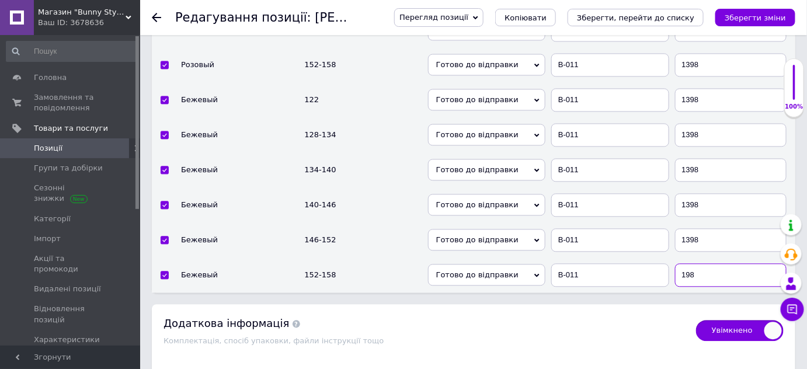
checkbox input "true"
type input "1798"
click at [689, 228] on input "1398" at bounding box center [731, 239] width 112 height 23
checkbox input "true"
type input "198"
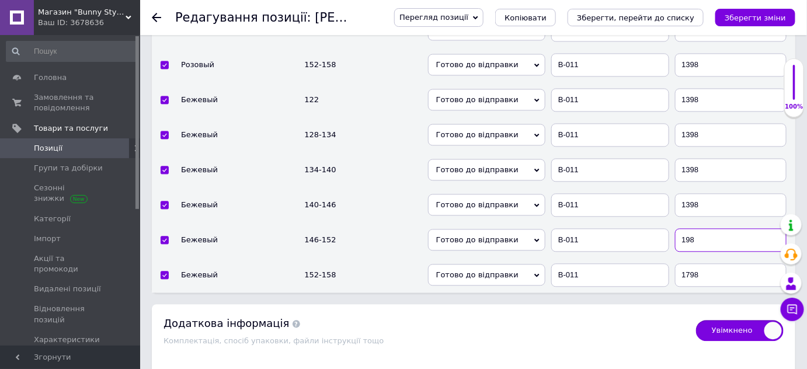
checkbox input "true"
type input "1798"
click at [689, 193] on input "1398" at bounding box center [731, 204] width 112 height 23
checkbox input "true"
type input "198"
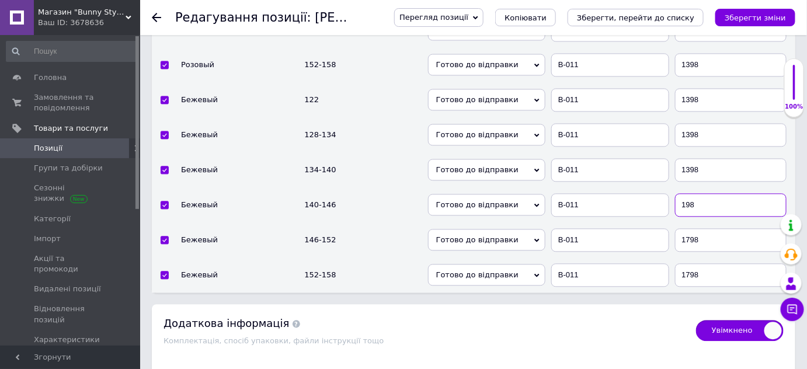
checkbox input "true"
type input "1598"
click at [691, 158] on input "1398" at bounding box center [731, 169] width 112 height 23
checkbox input "true"
type input "198"
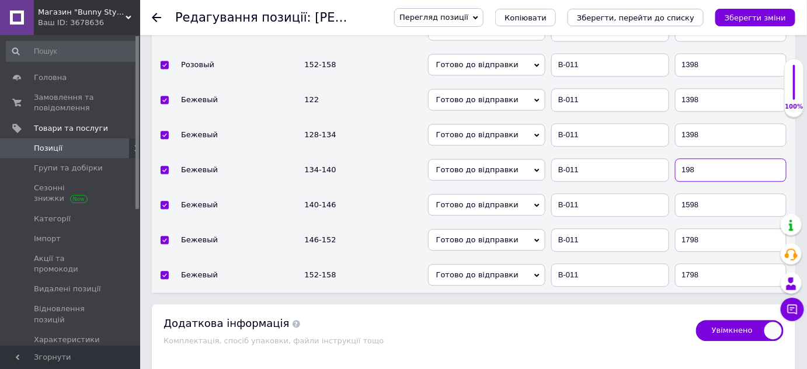
checkbox input "true"
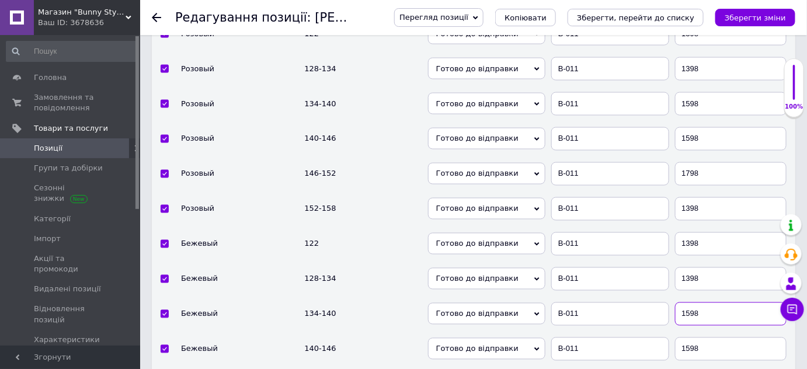
scroll to position [2095, 0]
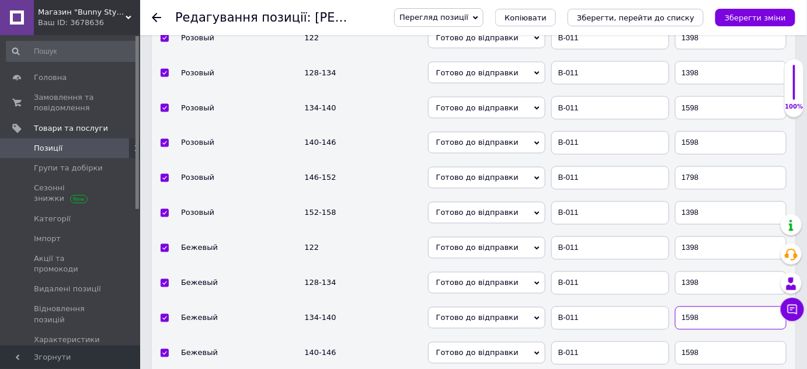
type input "1598"
click at [689, 202] on input "1398" at bounding box center [731, 213] width 112 height 23
checkbox input "true"
type input "198"
checkbox input "true"
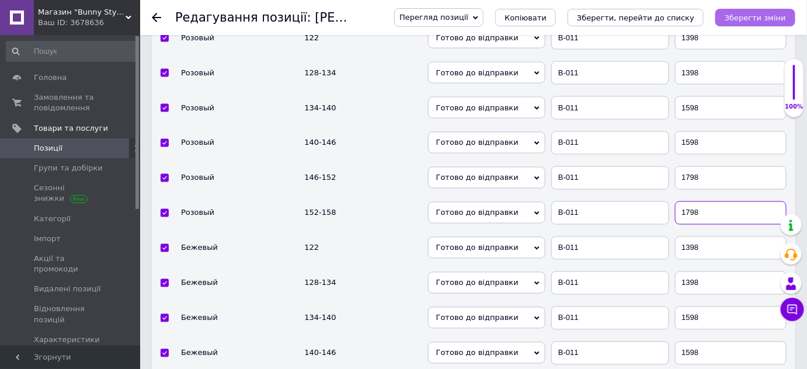
type input "1798"
click at [750, 18] on icon "Зберегти зміни" at bounding box center [755, 17] width 61 height 9
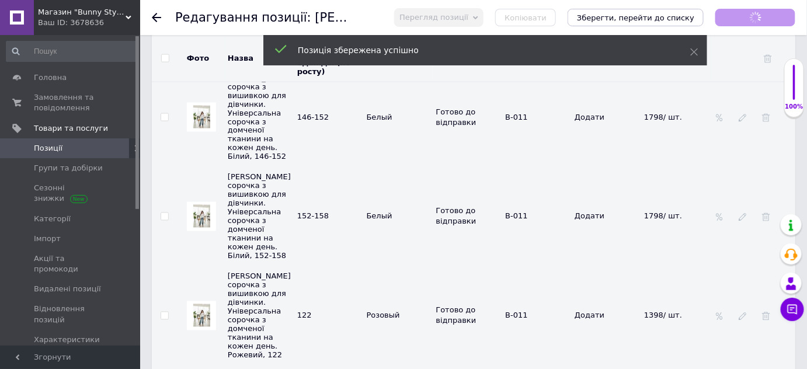
checkbox input "true"
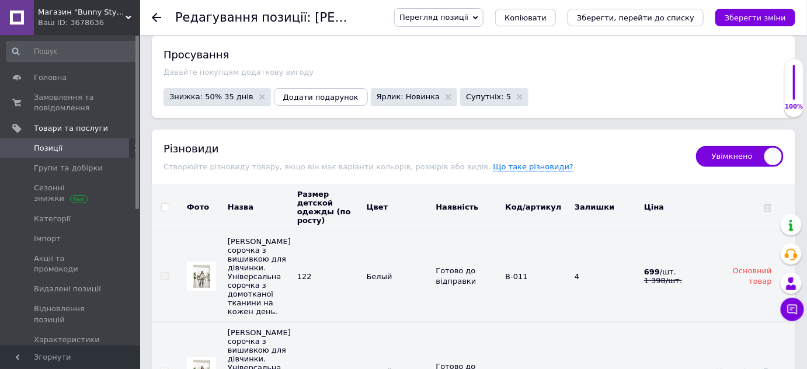
scroll to position [1528, 0]
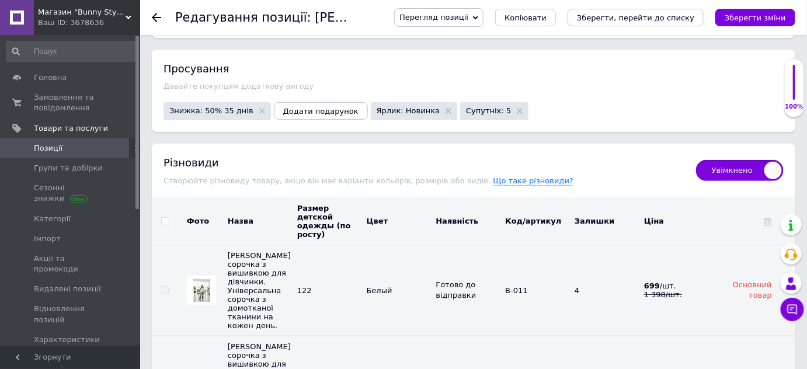
click at [162, 218] on input "checkbox" at bounding box center [165, 222] width 8 height 8
checkbox input "true"
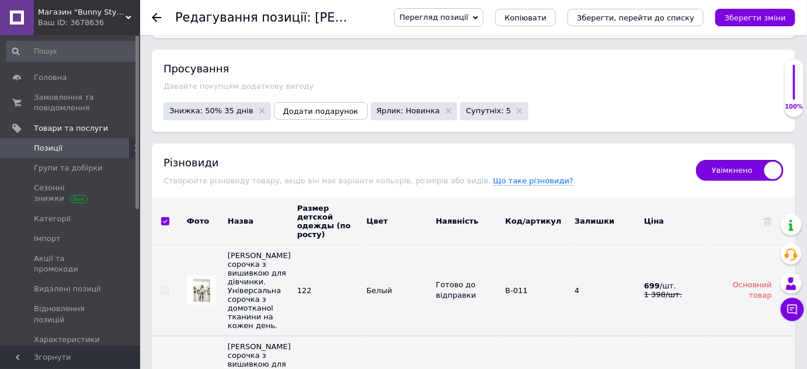
checkbox input "true"
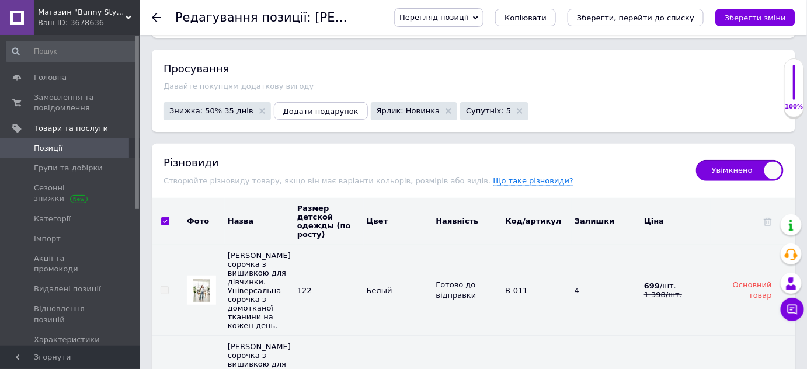
checkbox input "true"
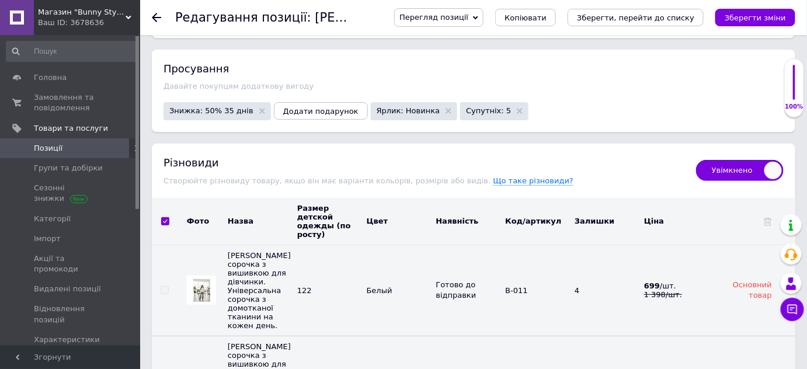
checkbox input "true"
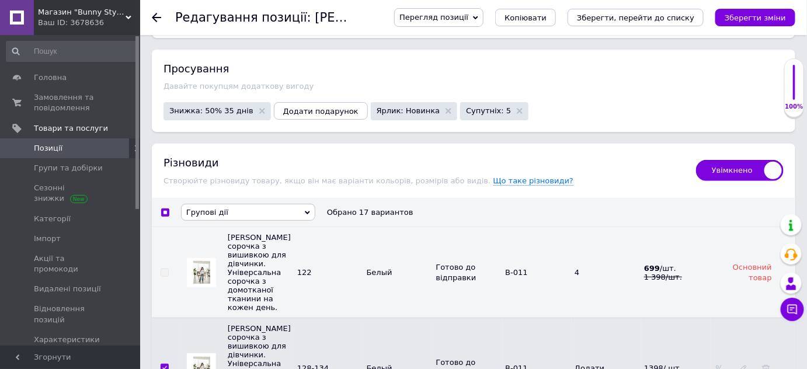
click at [196, 102] on span "Знижка: 50% 35 днів" at bounding box center [217, 111] width 107 height 18
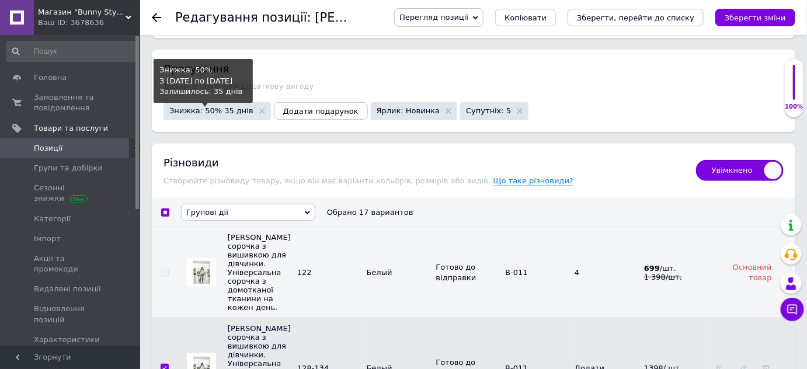
click at [196, 107] on span "Знижка: 50% 35 днів" at bounding box center [211, 111] width 84 height 8
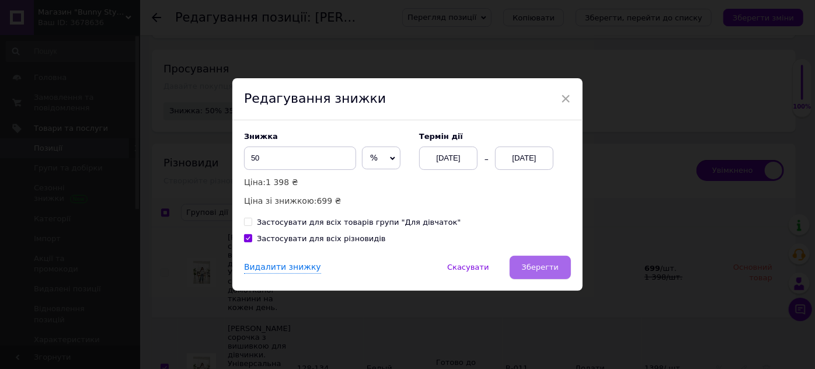
click at [537, 269] on span "Зберегти" at bounding box center [540, 267] width 37 height 9
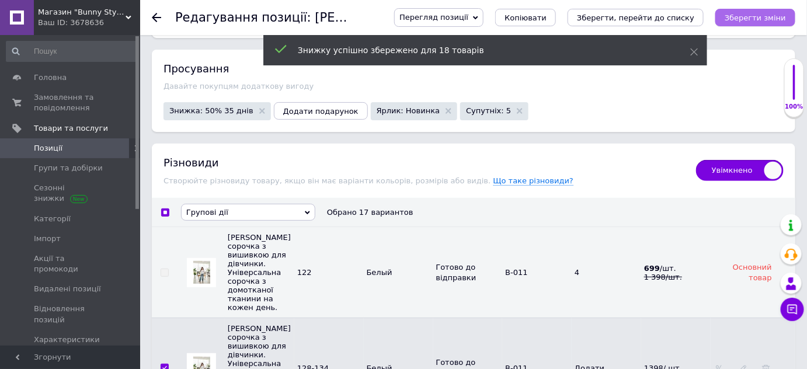
click at [741, 13] on icon "Зберегти зміни" at bounding box center [755, 17] width 61 height 9
checkbox input "true"
checkbox input "false"
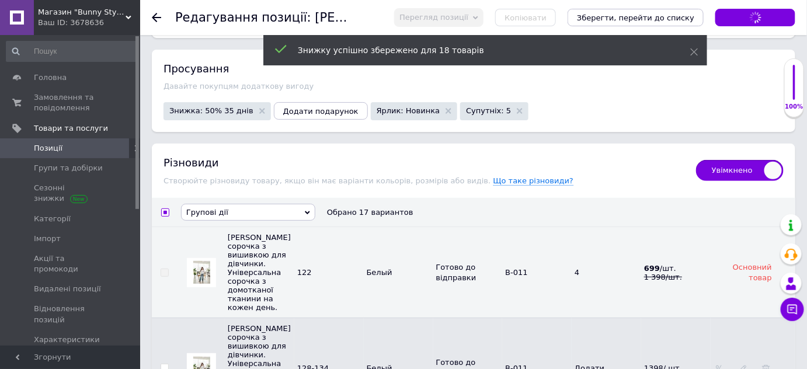
checkbox input "false"
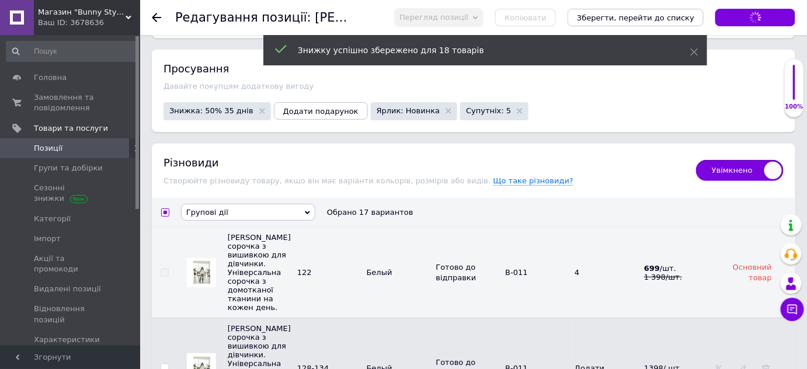
checkbox input "false"
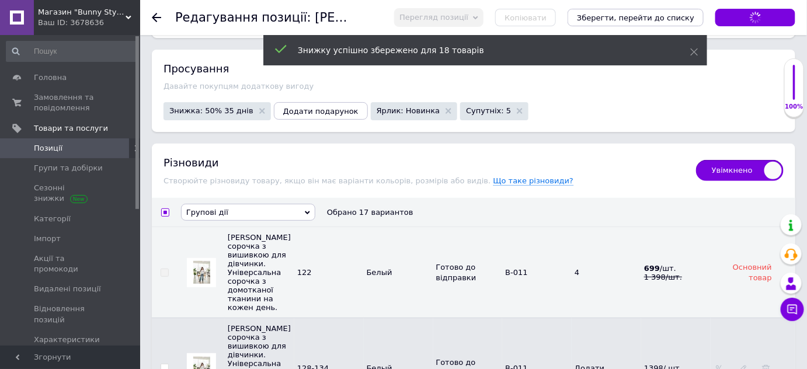
checkbox input "false"
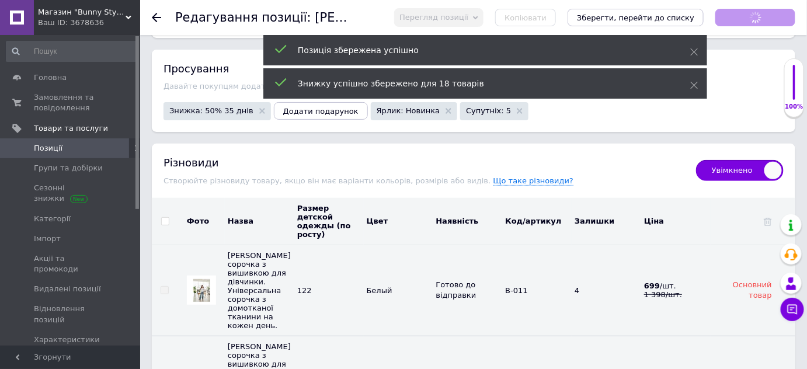
checkbox input "true"
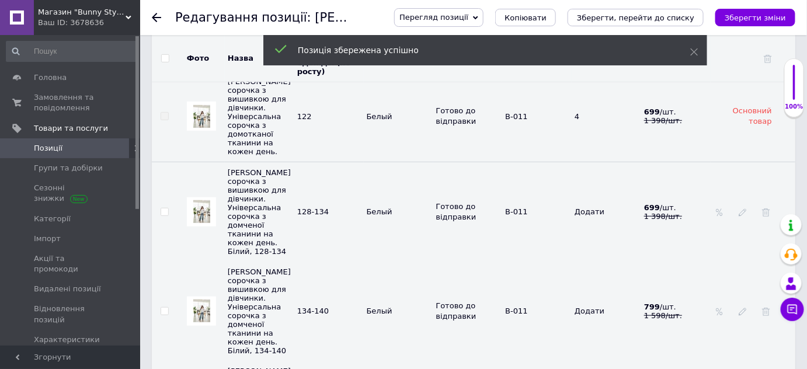
scroll to position [1706, 0]
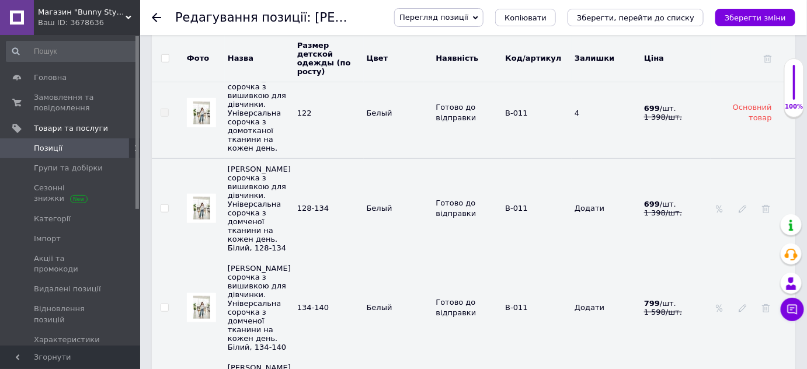
click at [163, 205] on input "checkbox" at bounding box center [165, 209] width 8 height 8
checkbox input "true"
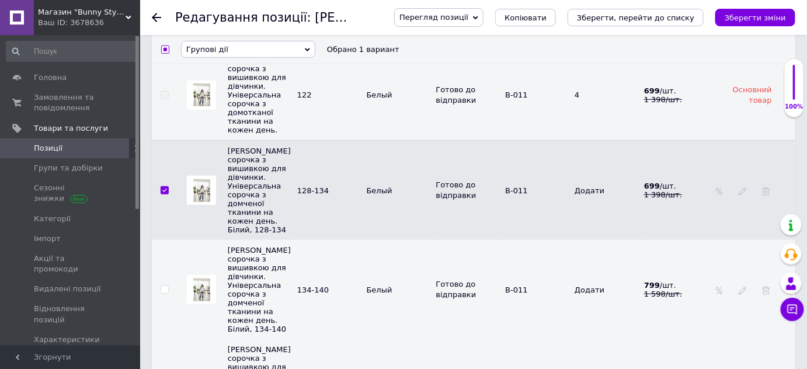
click at [166, 286] on input "checkbox" at bounding box center [165, 290] width 8 height 8
checkbox input "true"
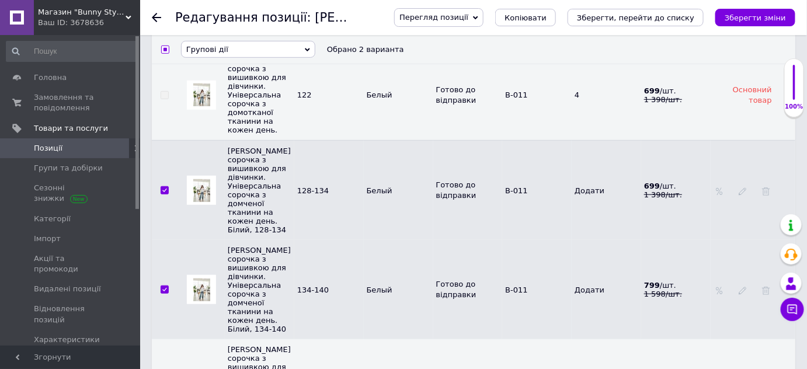
checkbox input "true"
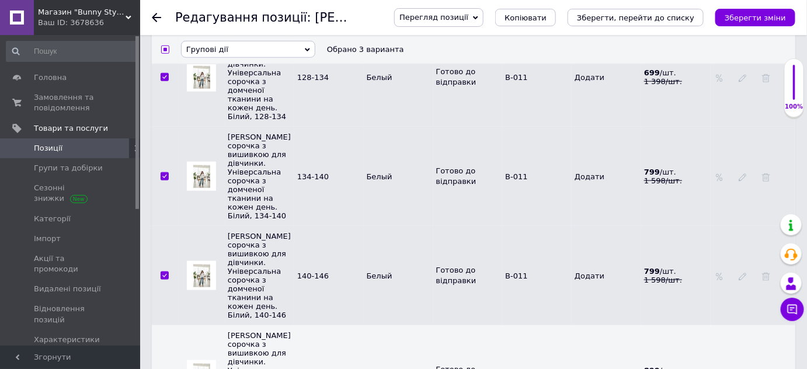
scroll to position [1918, 0]
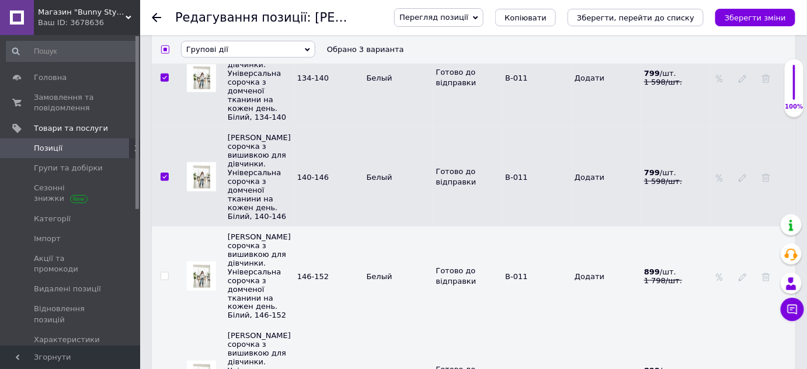
click at [161, 273] on input "checkbox" at bounding box center [165, 277] width 8 height 8
checkbox input "true"
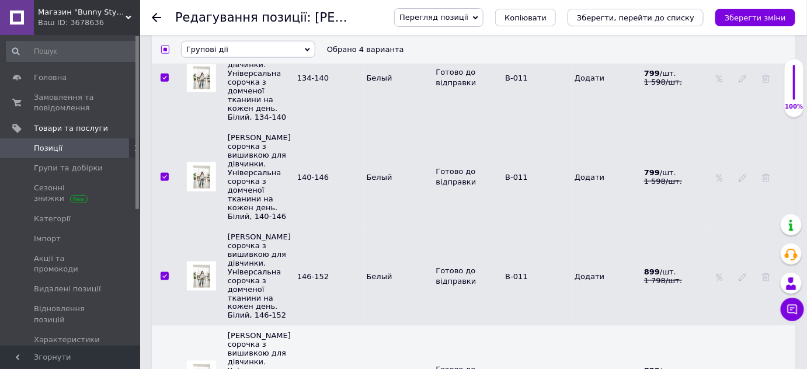
click at [164, 369] on input "checkbox" at bounding box center [165, 376] width 8 height 8
checkbox input "true"
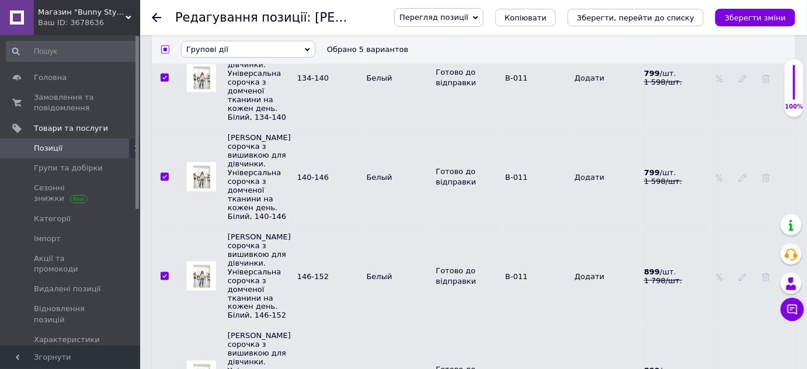
click at [283, 46] on span "Групові дії" at bounding box center [248, 49] width 134 height 17
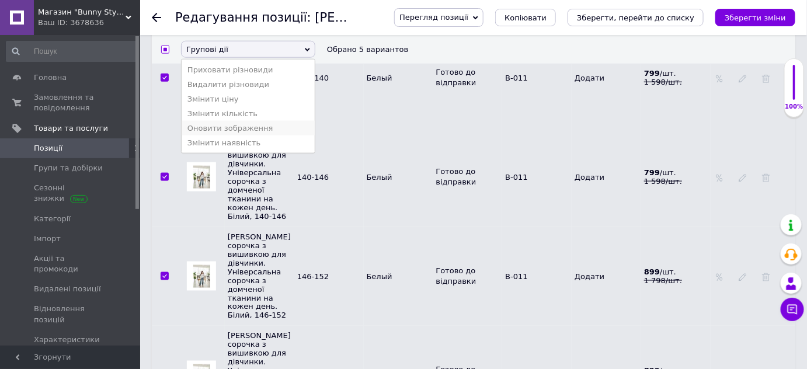
click at [227, 132] on li "Оновити зображення" at bounding box center [248, 128] width 133 height 15
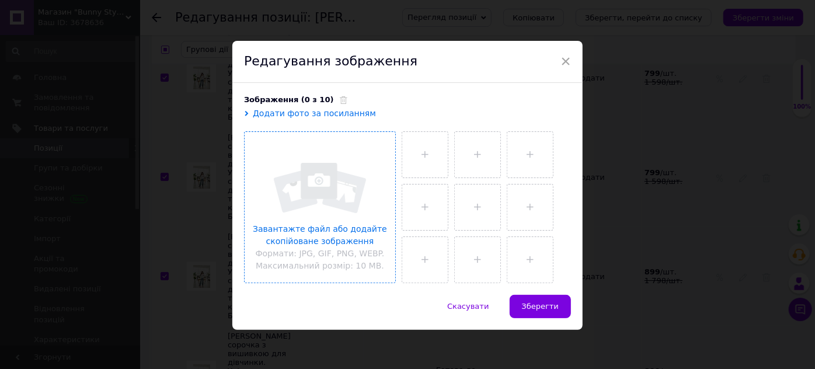
click at [327, 197] on input "file" at bounding box center [320, 207] width 151 height 151
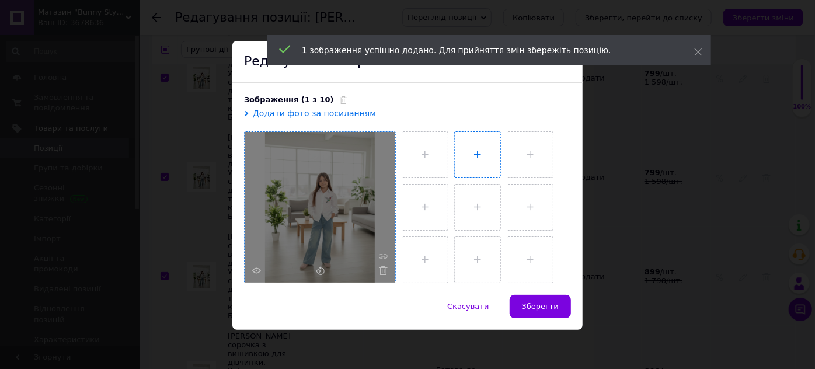
click at [466, 160] on input "file" at bounding box center [478, 155] width 46 height 46
checkbox input "true"
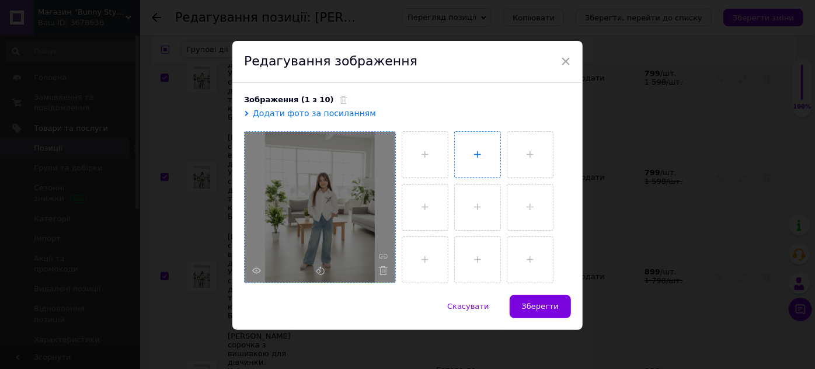
type input "C:\fakepath\Gemini_Generated_Image_hujsvyhujsvyhujs.png"
checkbox input "true"
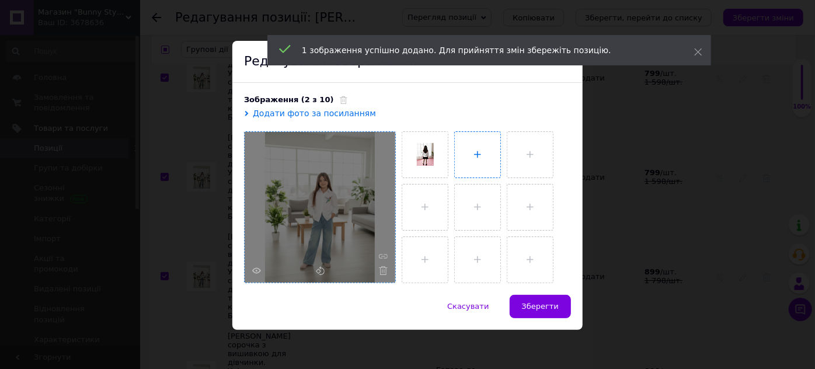
click at [471, 152] on input "file" at bounding box center [478, 155] width 46 height 46
checkbox input "true"
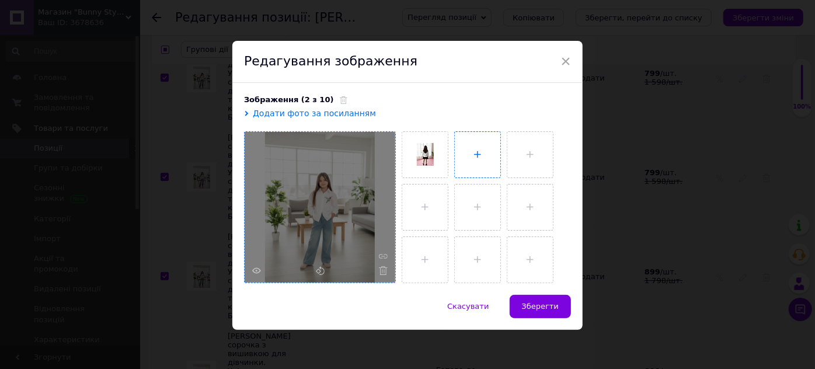
type input "C:\fakepath\изображение_viber_2025-10-03_[PHONE_NUMBER].jpg"
checkbox input "true"
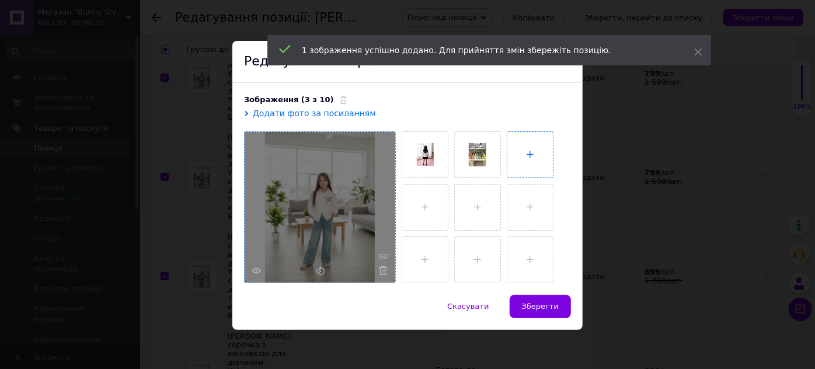
click at [522, 161] on input "file" at bounding box center [531, 155] width 46 height 46
checkbox input "true"
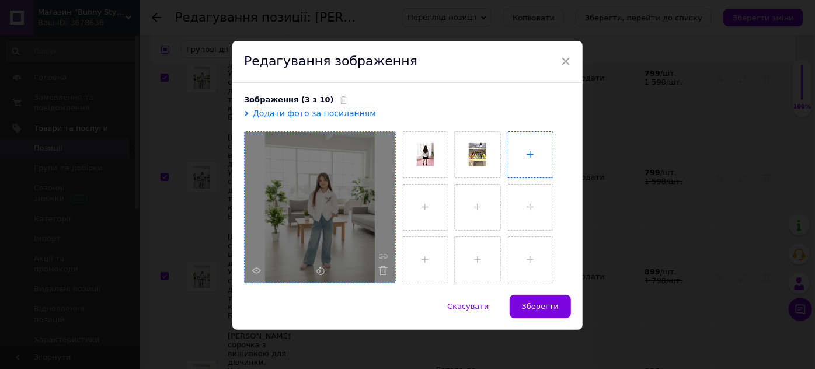
type input "C:\fakepath\IMG_4343.jpg"
checkbox input "true"
click at [467, 181] on ul at bounding box center [483, 205] width 175 height 158
click at [466, 206] on input "file" at bounding box center [478, 208] width 46 height 46
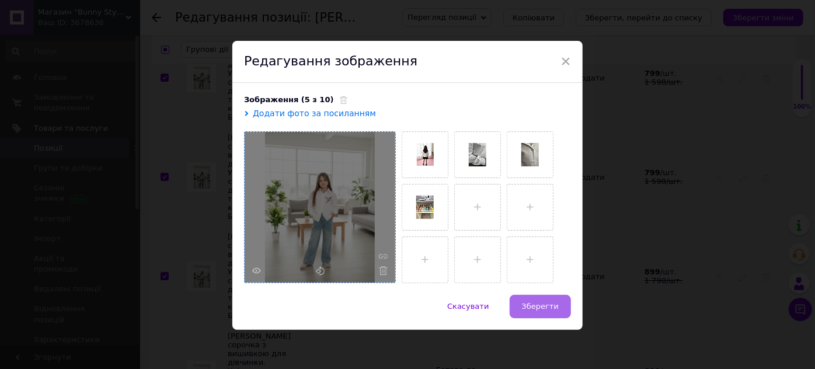
click at [527, 309] on span "Зберегти" at bounding box center [540, 306] width 37 height 9
checkbox input "true"
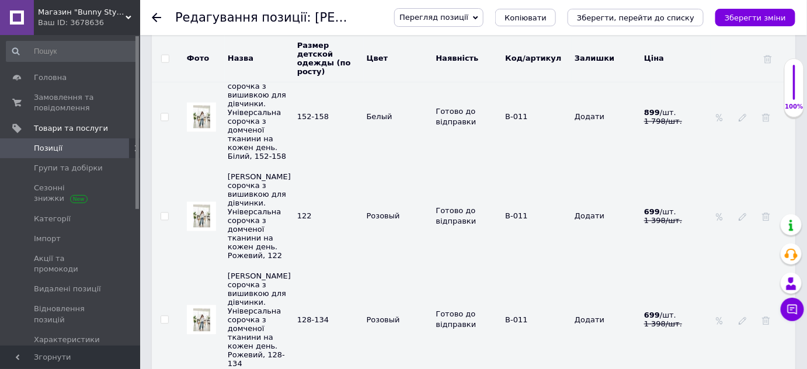
scroll to position [2215, 0]
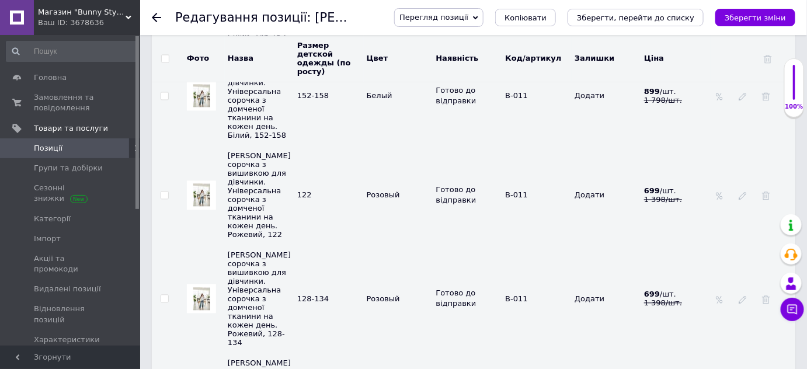
click at [165, 192] on input "checkbox" at bounding box center [165, 196] width 8 height 8
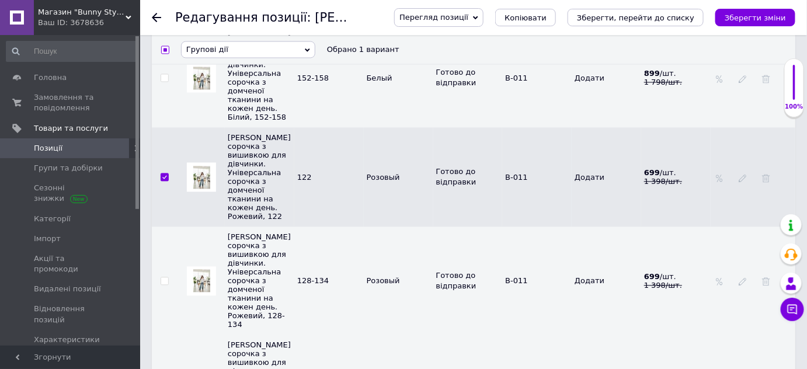
scroll to position [2204, 0]
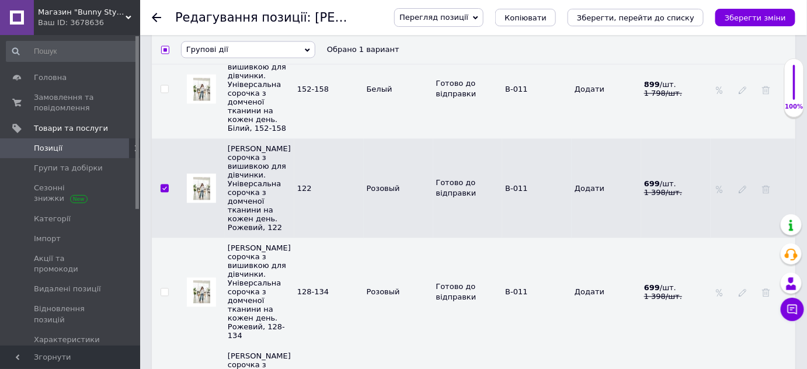
click at [162, 289] on input "checkbox" at bounding box center [165, 293] width 8 height 8
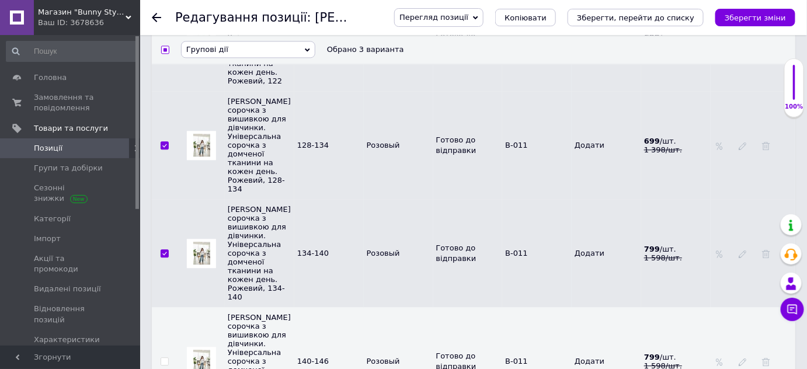
scroll to position [2352, 0]
click at [162, 357] on input "checkbox" at bounding box center [165, 361] width 8 height 8
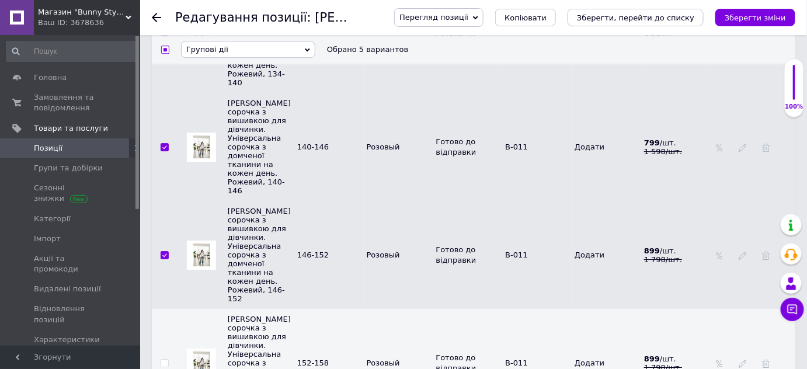
scroll to position [2586, 0]
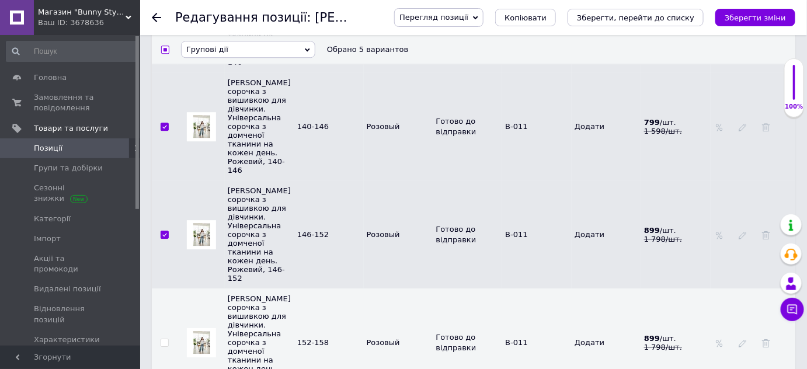
click at [165, 339] on input "checkbox" at bounding box center [165, 343] width 8 height 8
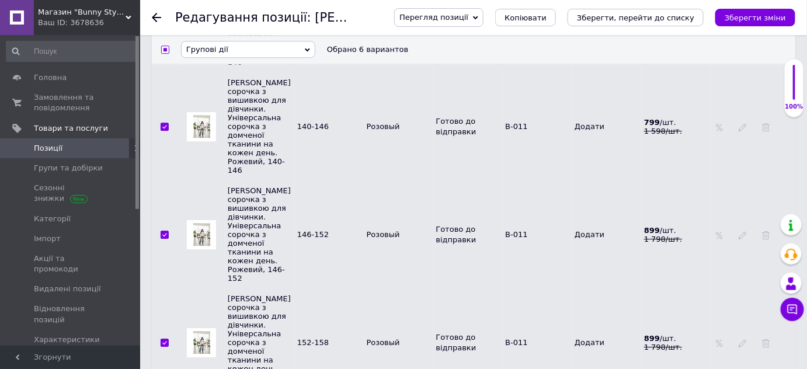
click at [249, 53] on span "Групові дії" at bounding box center [248, 49] width 134 height 17
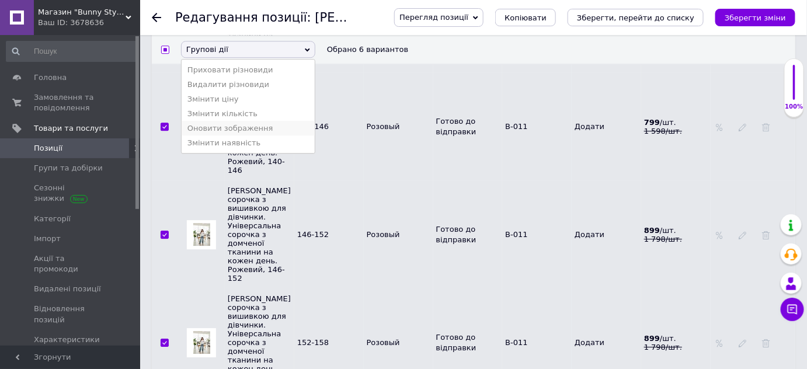
click at [210, 136] on li "Оновити зображення" at bounding box center [248, 128] width 133 height 15
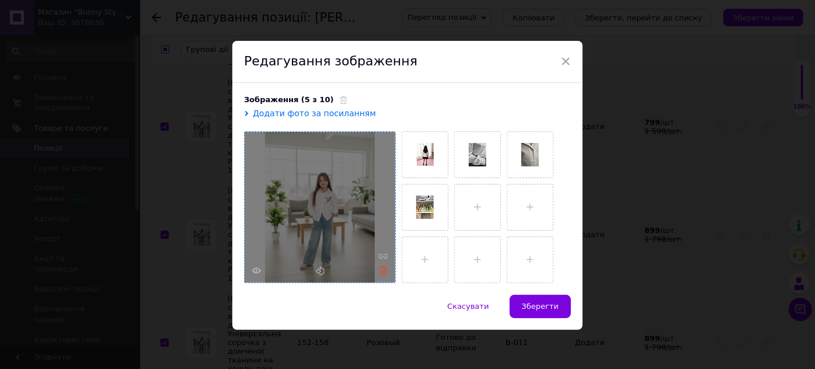
click at [380, 268] on use at bounding box center [383, 270] width 9 height 9
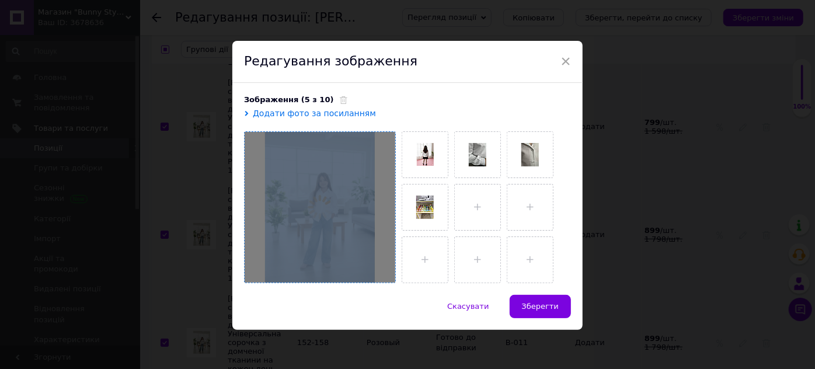
click at [380, 268] on div at bounding box center [320, 207] width 151 height 151
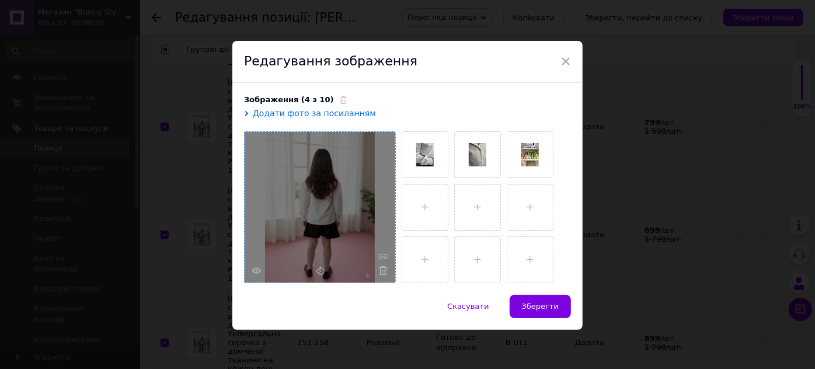
click at [380, 268] on use at bounding box center [383, 270] width 9 height 9
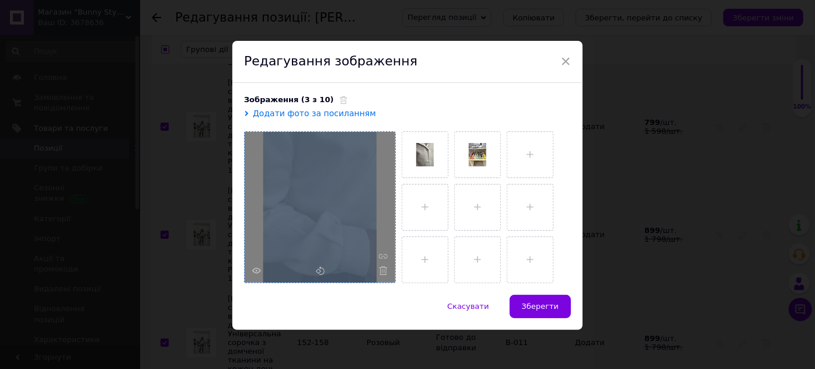
click at [380, 268] on div at bounding box center [320, 207] width 151 height 151
click at [380, 268] on use at bounding box center [383, 270] width 9 height 9
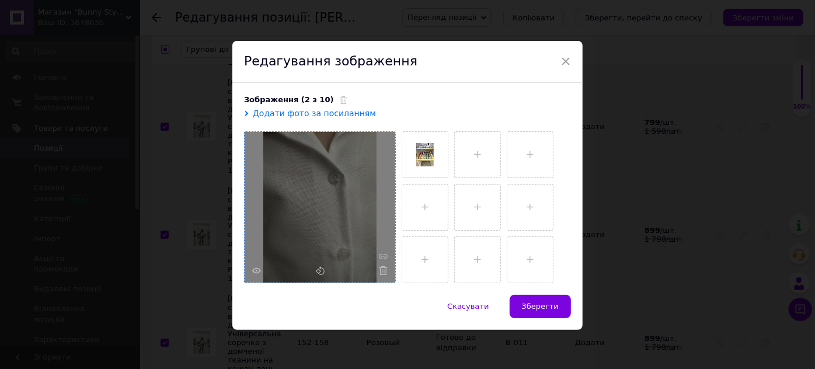
click at [380, 268] on use at bounding box center [383, 270] width 9 height 9
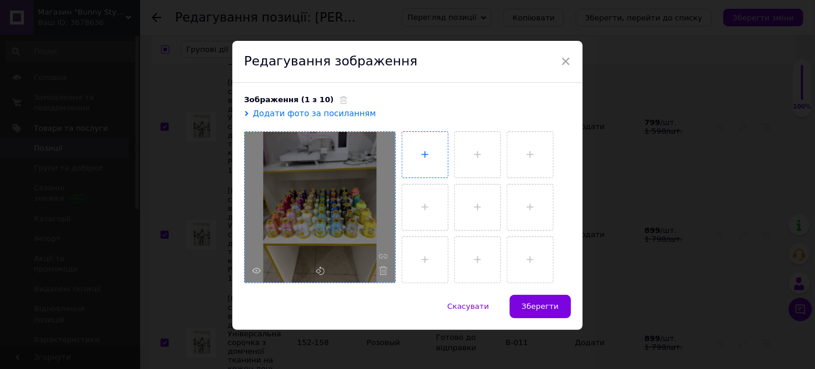
click at [419, 143] on input "file" at bounding box center [425, 155] width 46 height 46
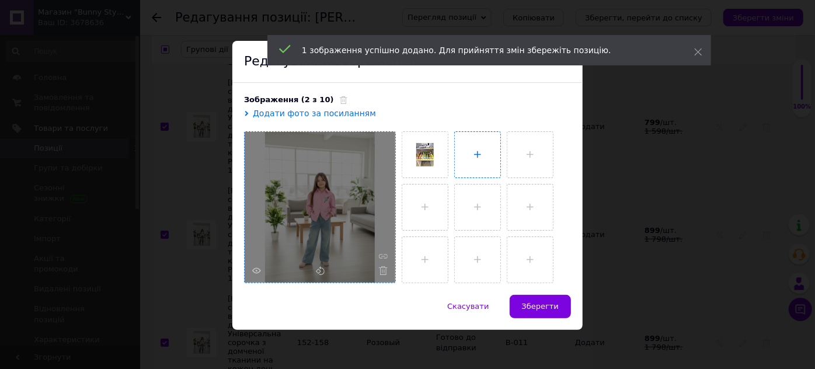
click at [460, 151] on input "file" at bounding box center [478, 155] width 46 height 46
click at [430, 196] on input "file" at bounding box center [425, 208] width 46 height 46
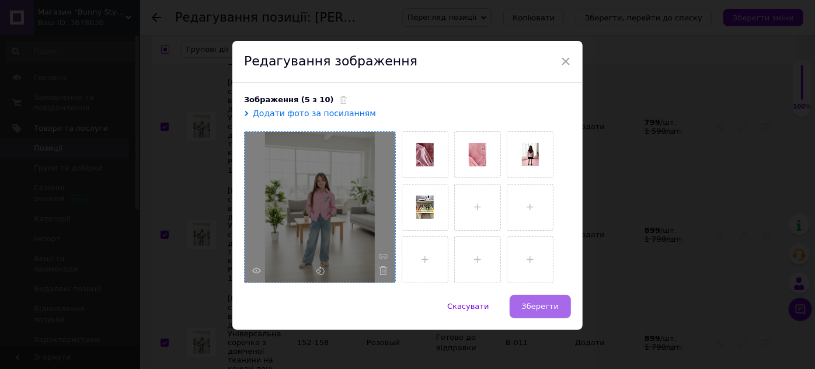
click at [548, 306] on span "Зберегти" at bounding box center [540, 306] width 37 height 9
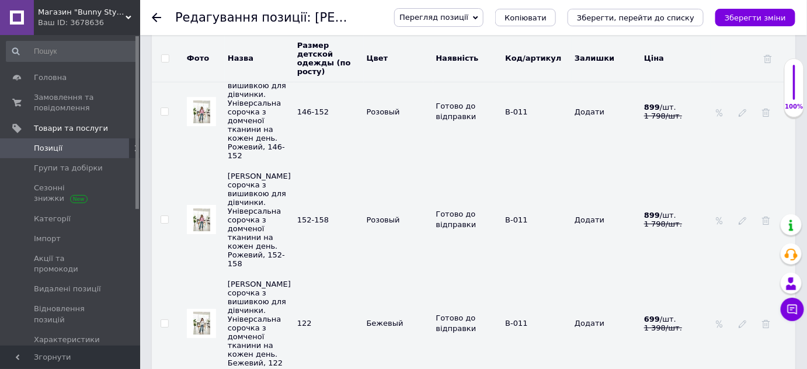
scroll to position [2721, 0]
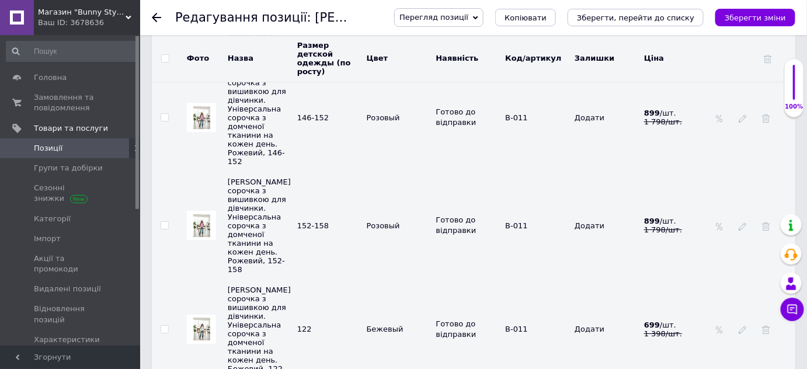
click at [162, 326] on input "checkbox" at bounding box center [165, 330] width 8 height 8
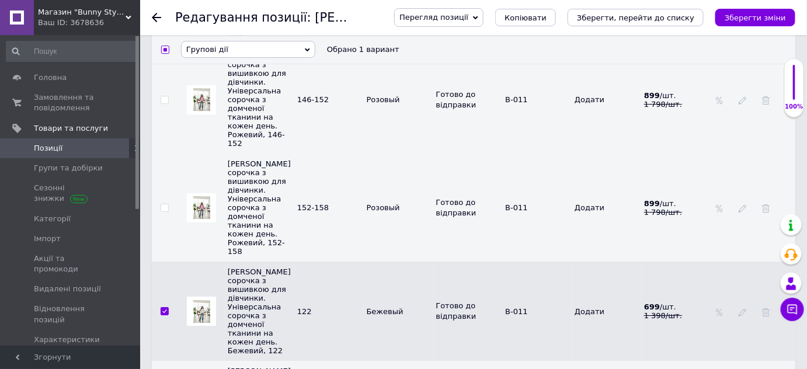
scroll to position [2708, 0]
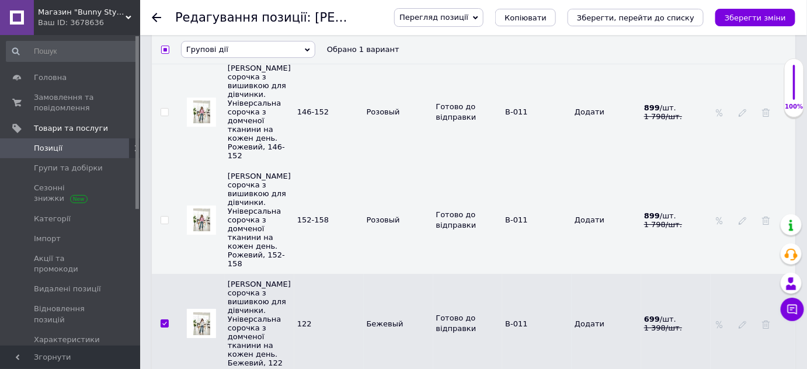
drag, startPoint x: 165, startPoint y: 247, endPoint x: 165, endPoint y: 240, distance: 7.0
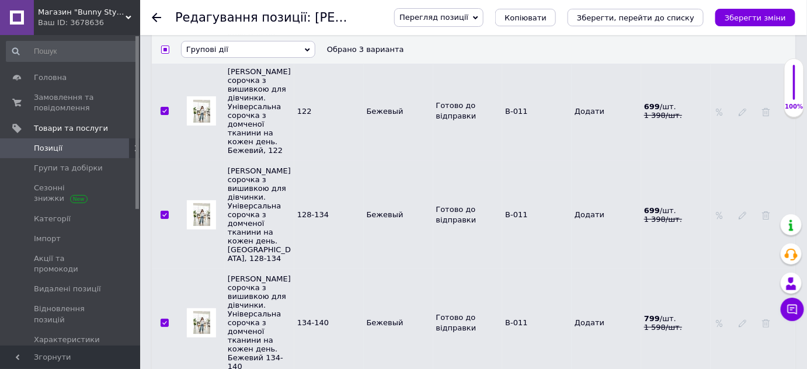
scroll to position [2936, 0]
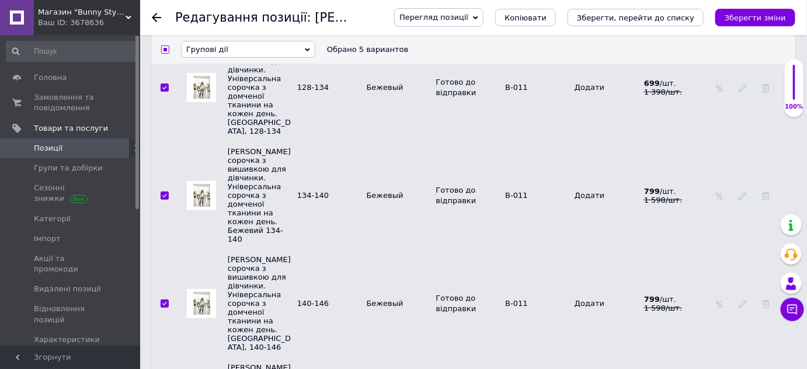
scroll to position [3062, 0]
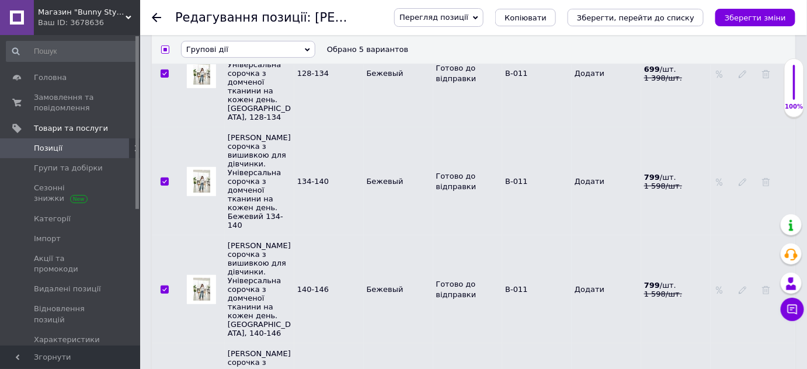
click at [215, 48] on span "Групові дії" at bounding box center [207, 49] width 42 height 9
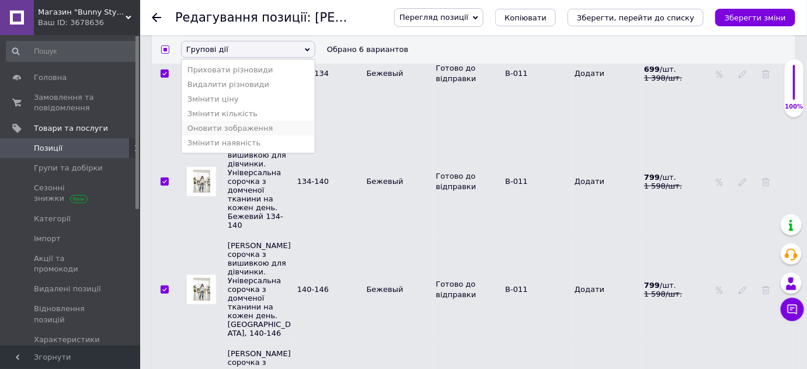
click at [211, 132] on li "Оновити зображення" at bounding box center [248, 128] width 133 height 15
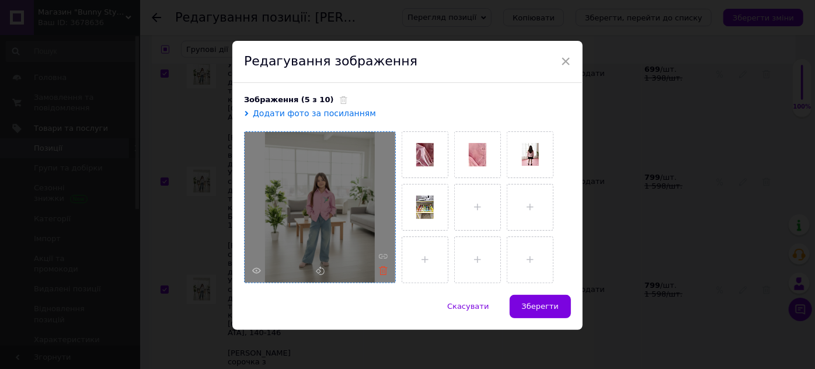
click at [385, 272] on icon at bounding box center [383, 270] width 9 height 9
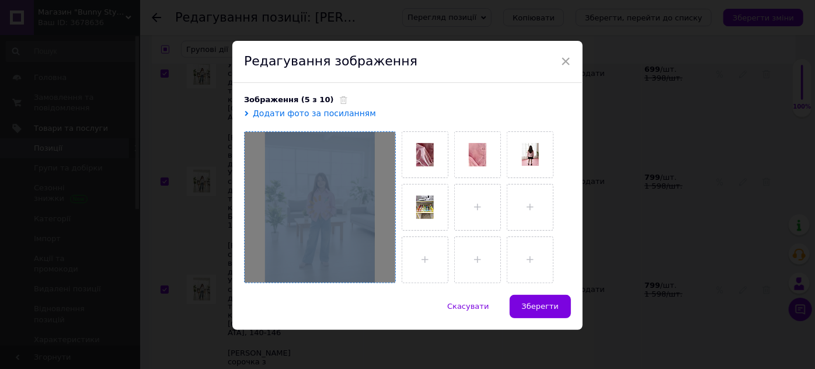
click at [385, 272] on div at bounding box center [320, 207] width 151 height 151
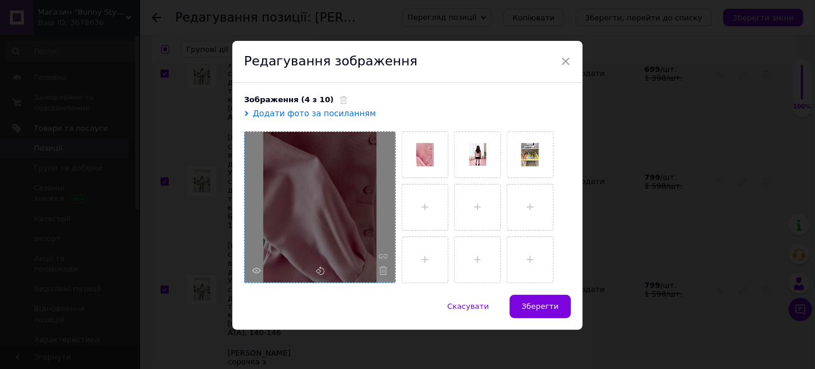
click at [385, 272] on icon at bounding box center [383, 270] width 9 height 9
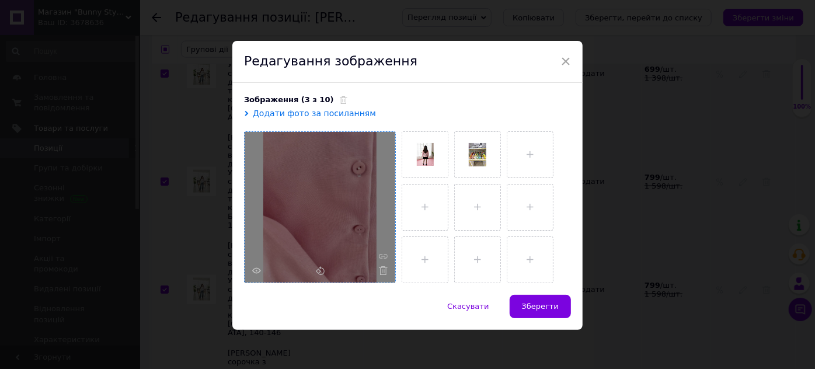
click at [385, 272] on icon at bounding box center [383, 270] width 9 height 9
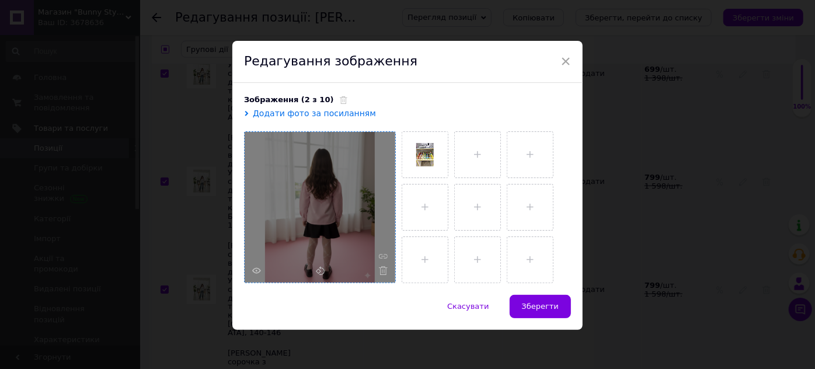
click at [385, 272] on icon at bounding box center [383, 270] width 9 height 9
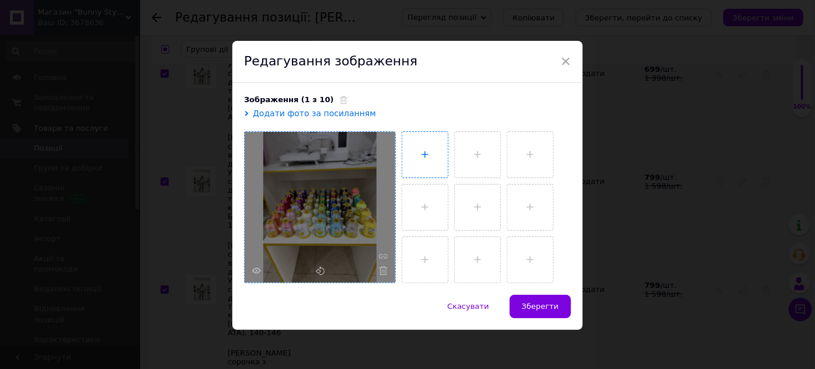
click at [430, 133] on input "file" at bounding box center [425, 155] width 46 height 46
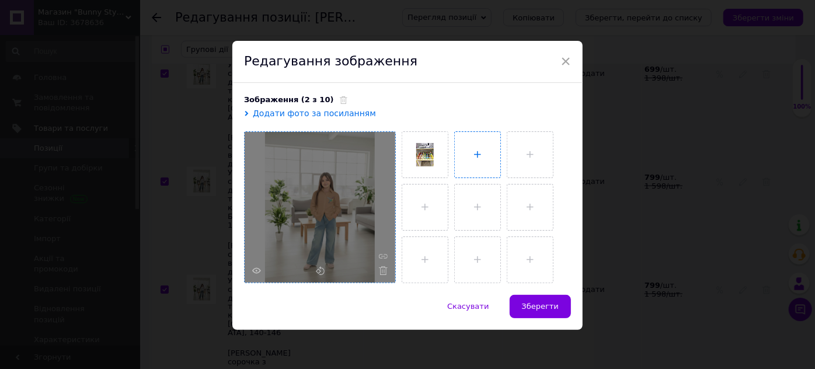
click at [486, 145] on input "file" at bounding box center [478, 155] width 46 height 46
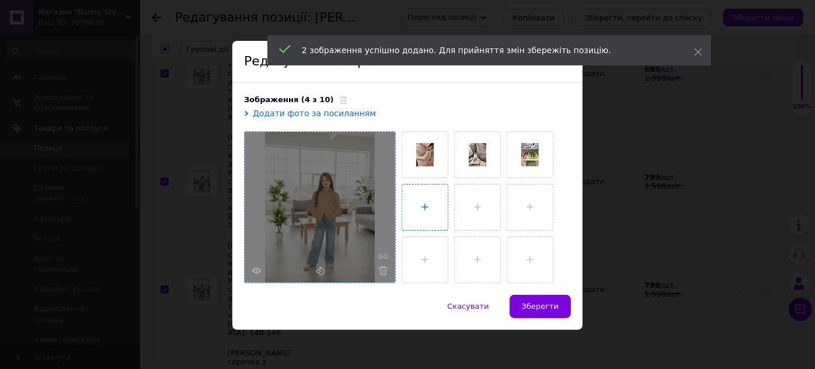
click at [433, 191] on input "file" at bounding box center [425, 208] width 46 height 46
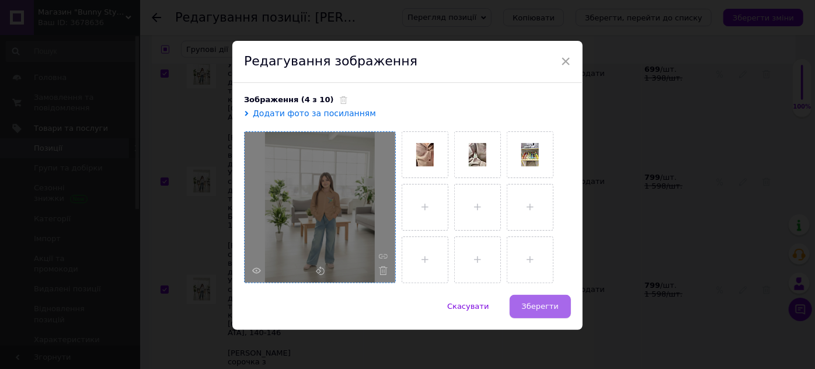
click at [533, 310] on span "Зберегти" at bounding box center [540, 306] width 37 height 9
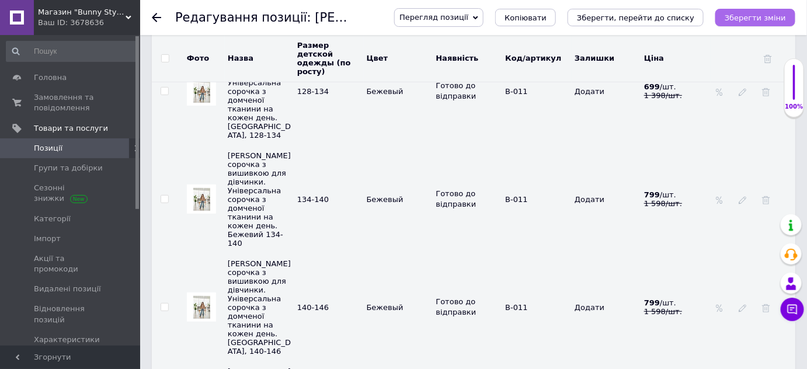
click at [758, 19] on icon "Зберегти зміни" at bounding box center [755, 17] width 61 height 9
click at [678, 19] on icon "Зберегти, перейти до списку" at bounding box center [635, 17] width 117 height 9
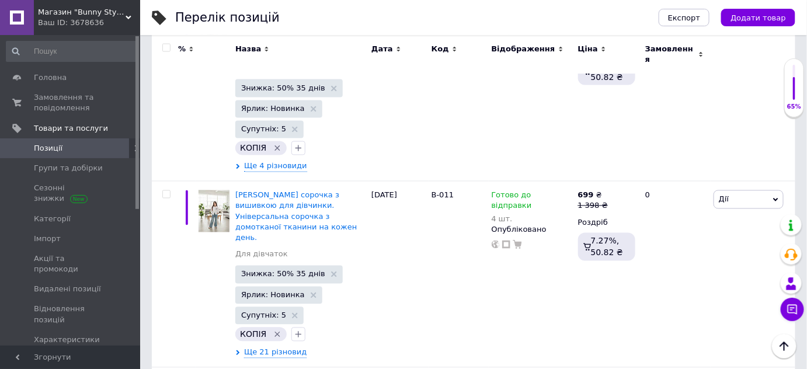
scroll to position [3619, 0]
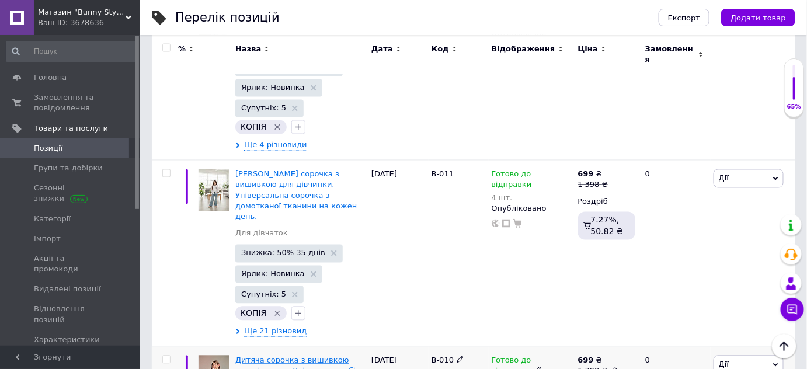
click at [290, 356] on span "Дитяча сорочка з вишивкою для дівчинки. Універсальна біла сорочка на гудзиках." at bounding box center [300, 371] width 130 height 30
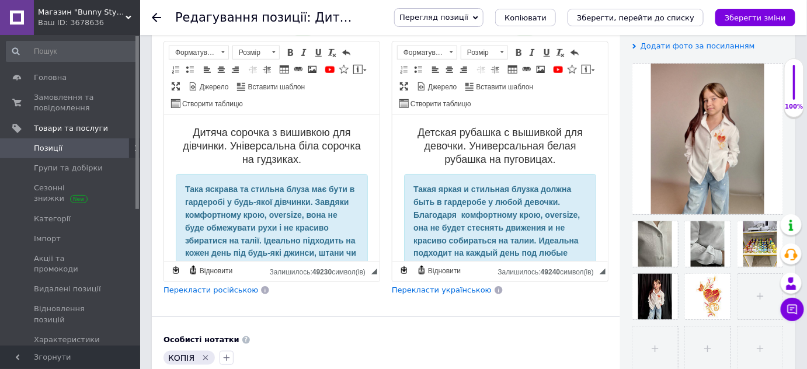
scroll to position [234, 0]
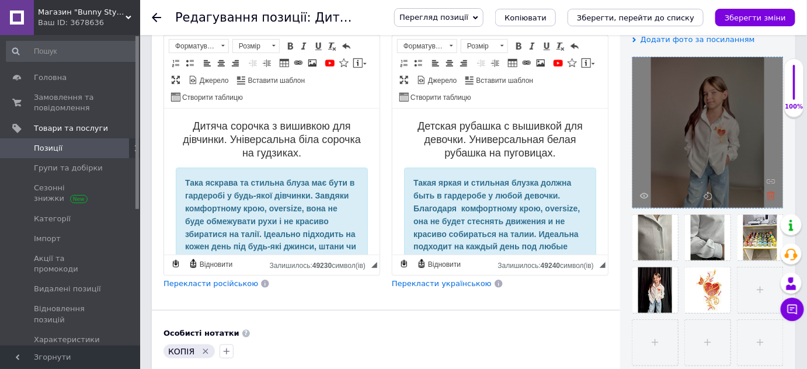
click at [772, 196] on use at bounding box center [771, 196] width 9 height 9
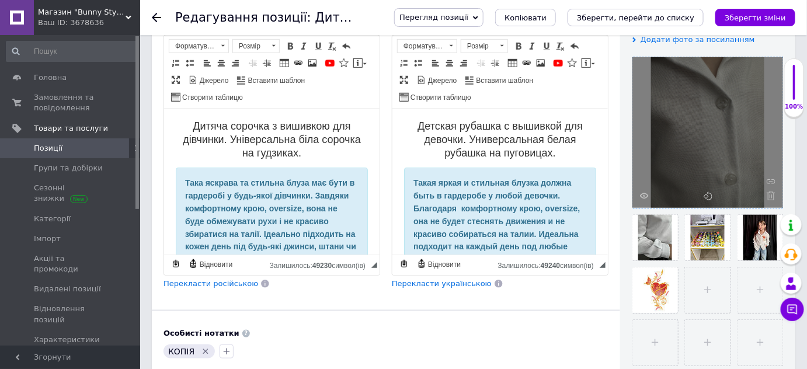
click at [772, 196] on use at bounding box center [771, 196] width 9 height 9
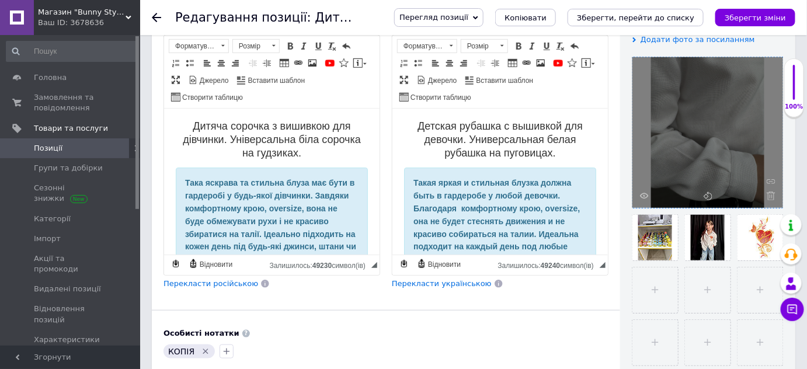
click at [772, 196] on use at bounding box center [771, 196] width 9 height 9
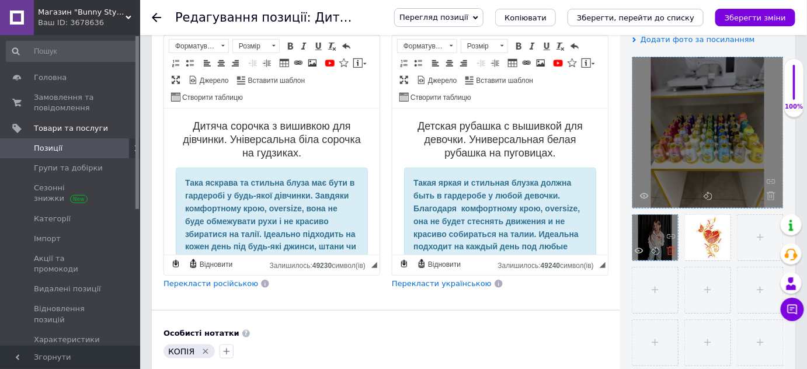
click at [673, 252] on icon at bounding box center [671, 250] width 9 height 9
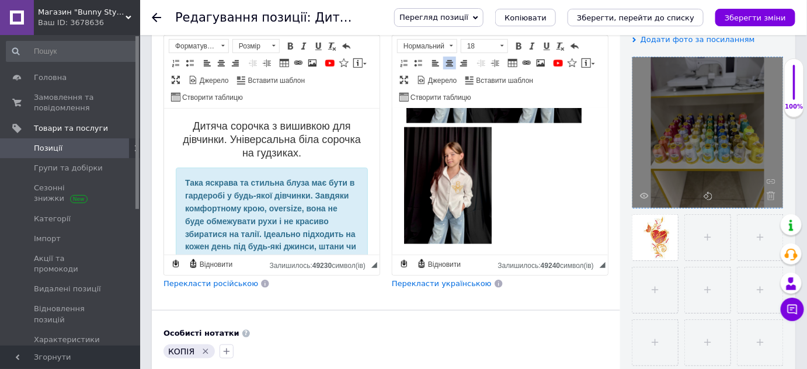
scroll to position [545, 0]
